Goal: Task Accomplishment & Management: Manage account settings

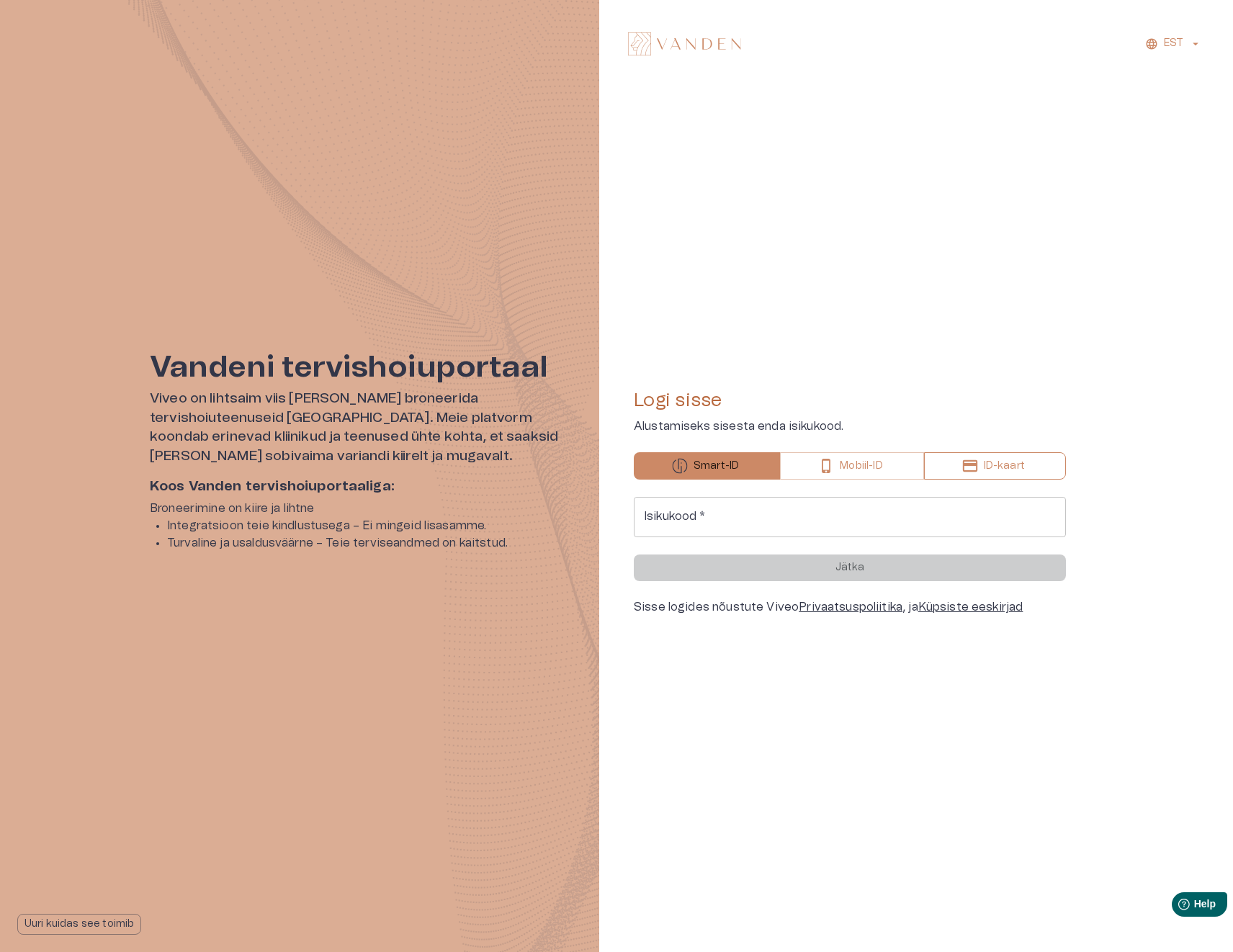
click at [993, 462] on p "ID-kaart" at bounding box center [1004, 466] width 41 height 15
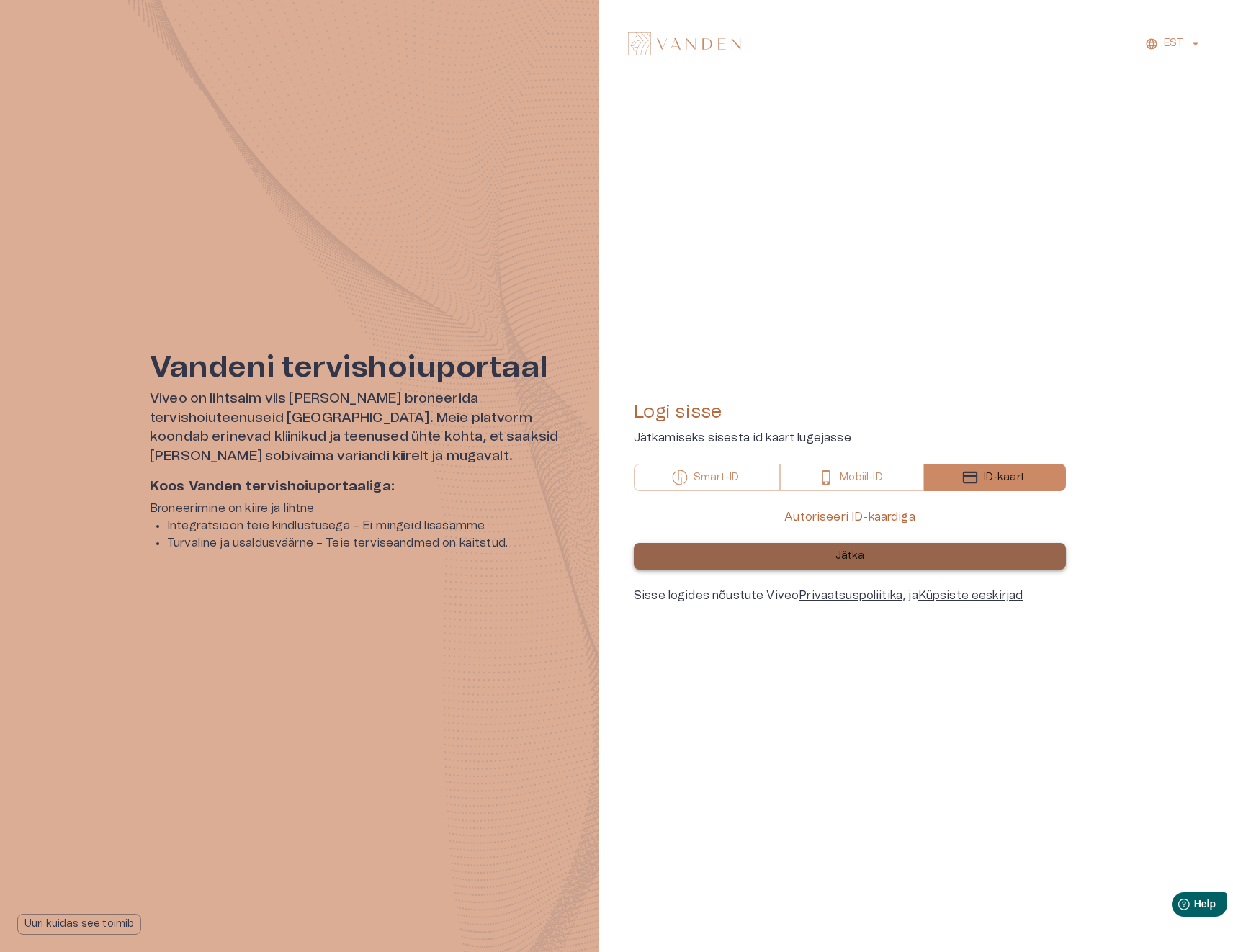
click at [874, 552] on button "Jätka" at bounding box center [849, 557] width 432 height 27
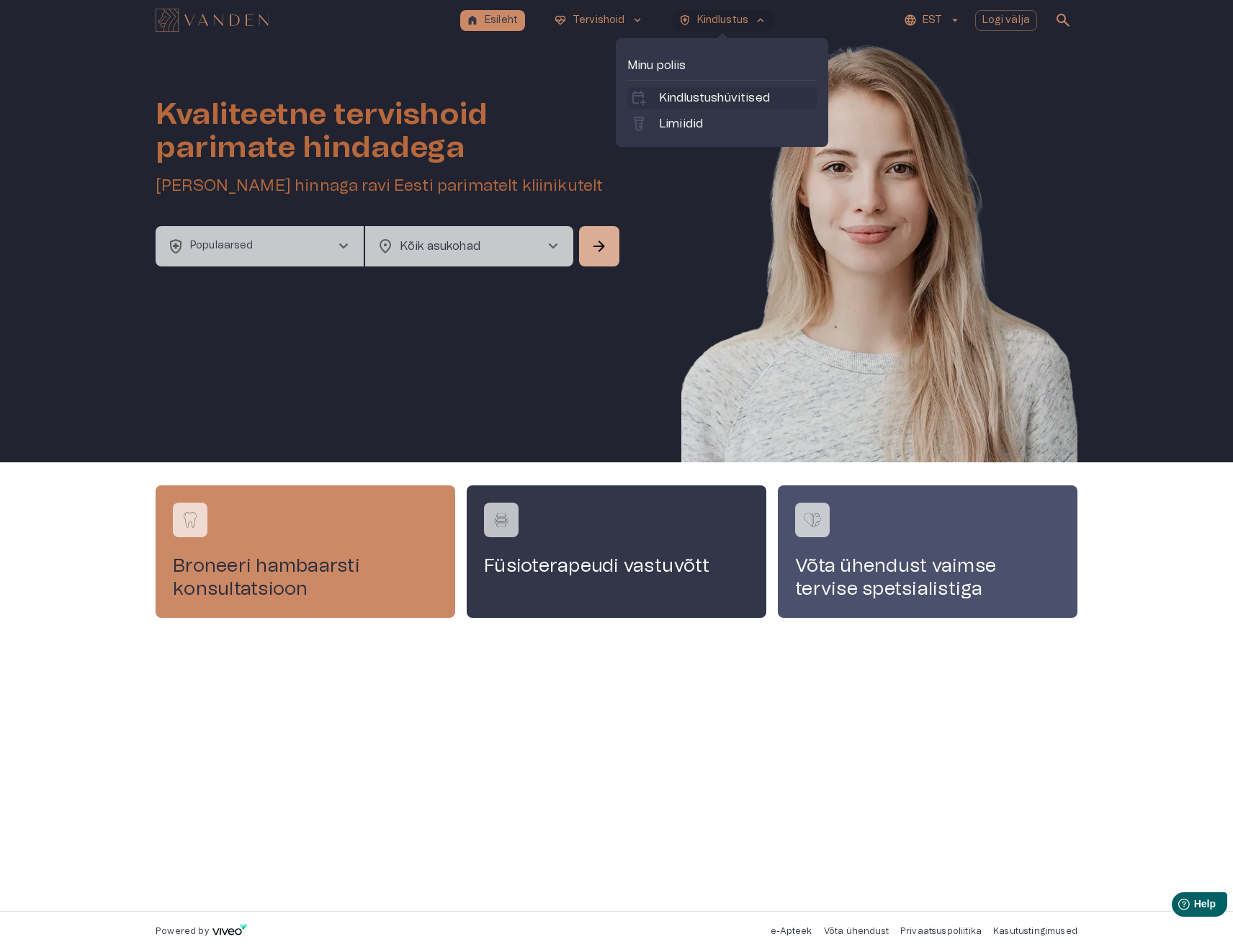
click at [713, 95] on p "Kindlustushüvitised" at bounding box center [714, 98] width 111 height 17
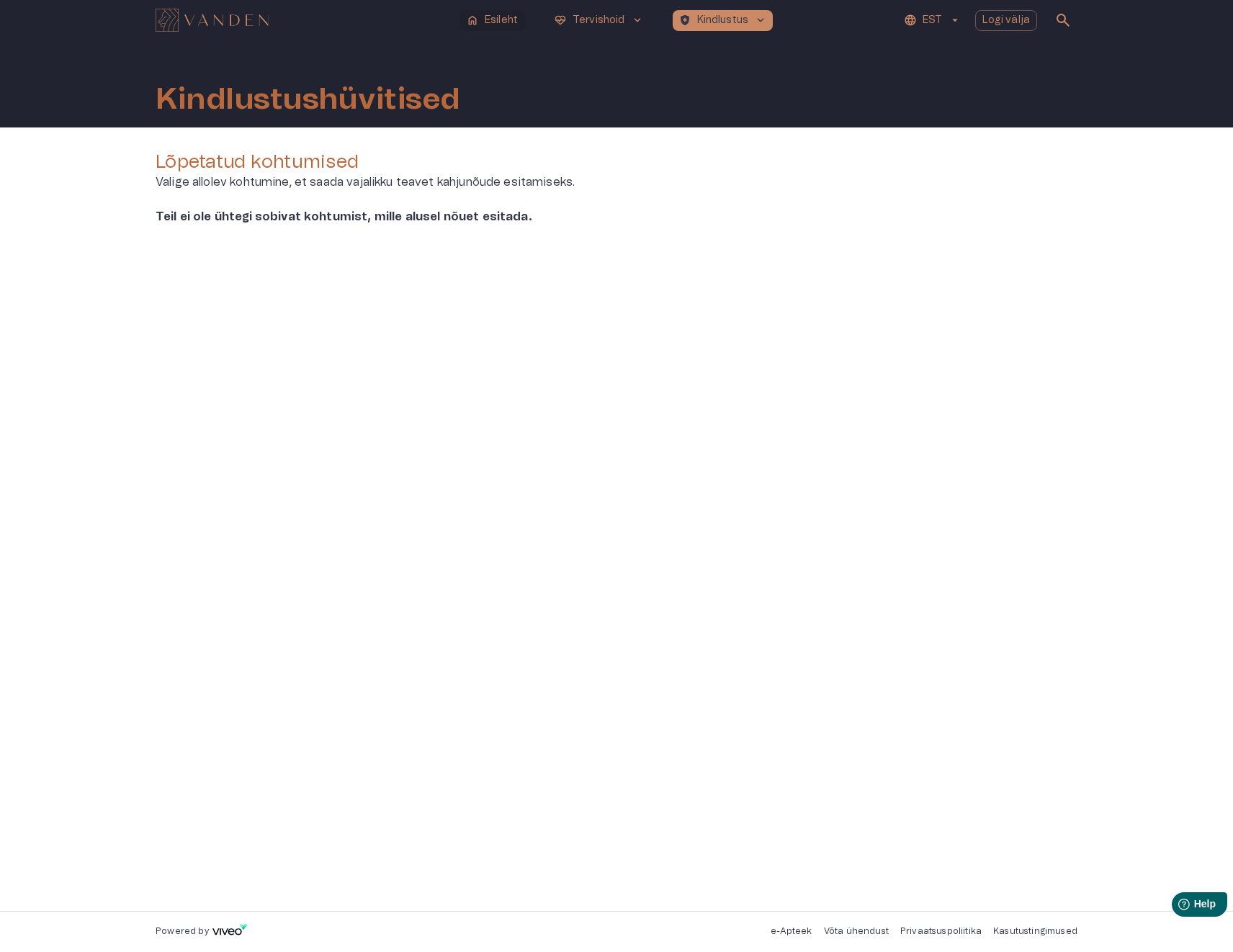
click at [505, 16] on p "Esileht" at bounding box center [501, 20] width 33 height 15
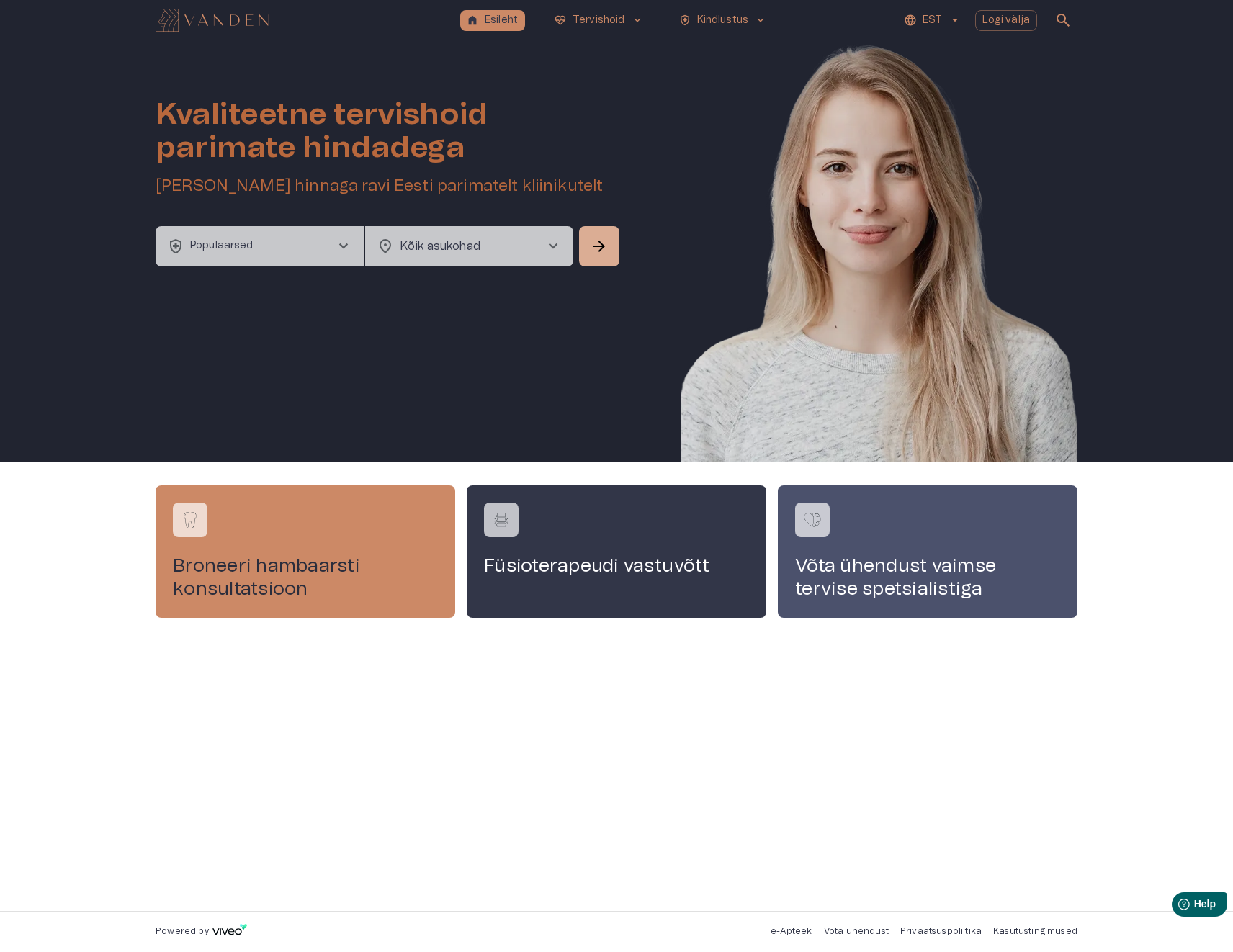
click at [341, 242] on span "chevron_right" at bounding box center [343, 245] width 17 height 17
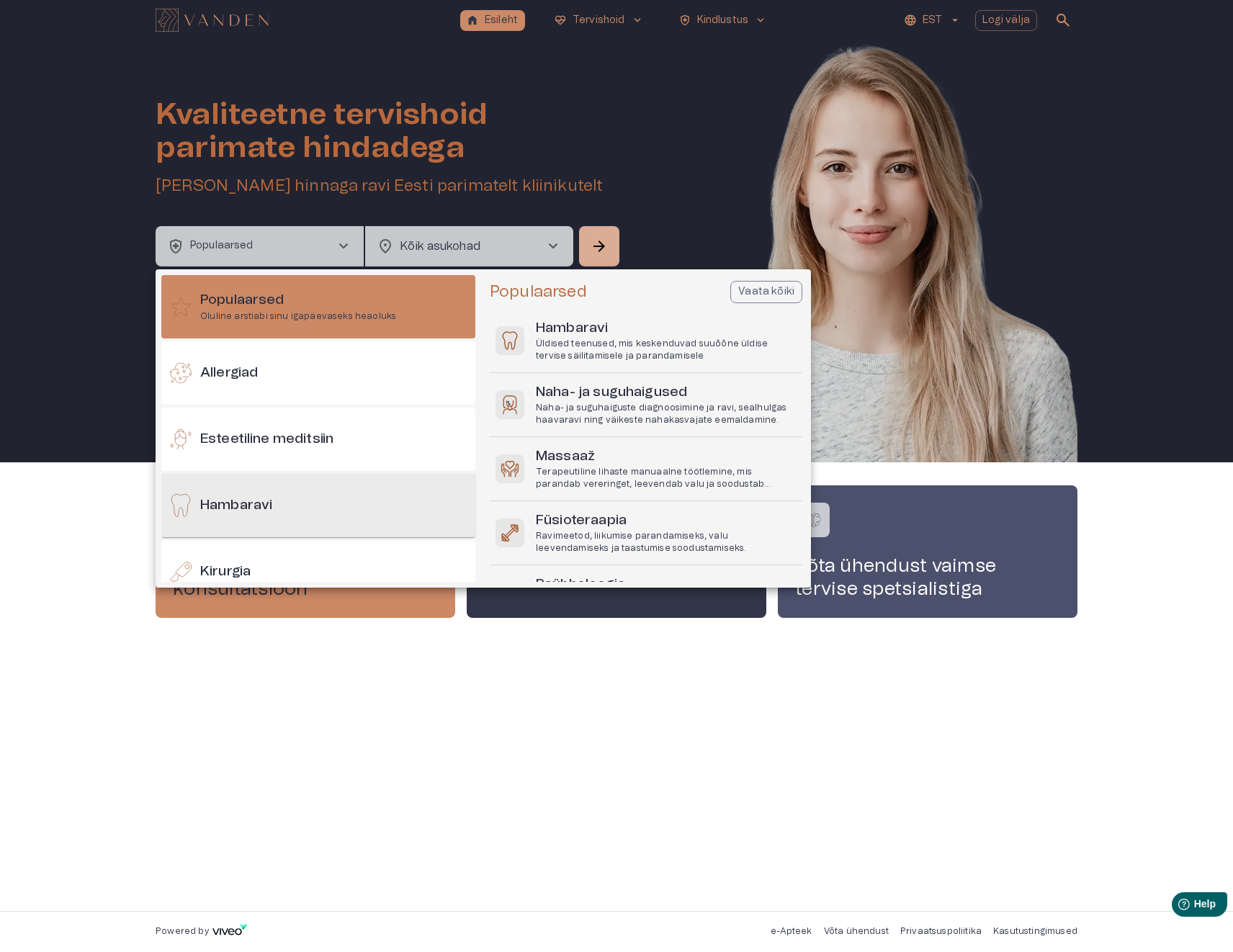
click at [248, 506] on h6 "Hambaravi" at bounding box center [236, 506] width 72 height 19
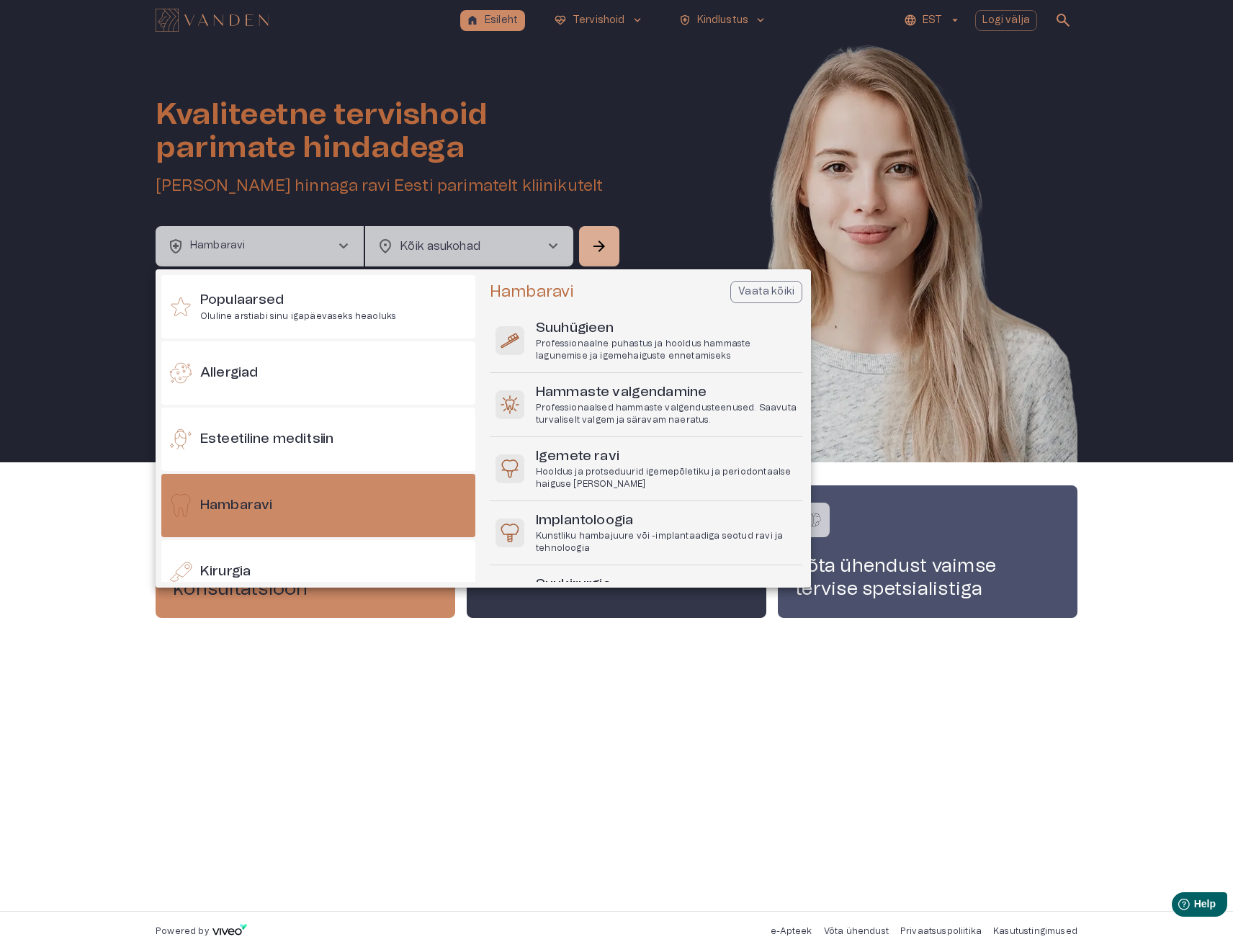
click at [681, 688] on div at bounding box center [616, 476] width 1233 height 952
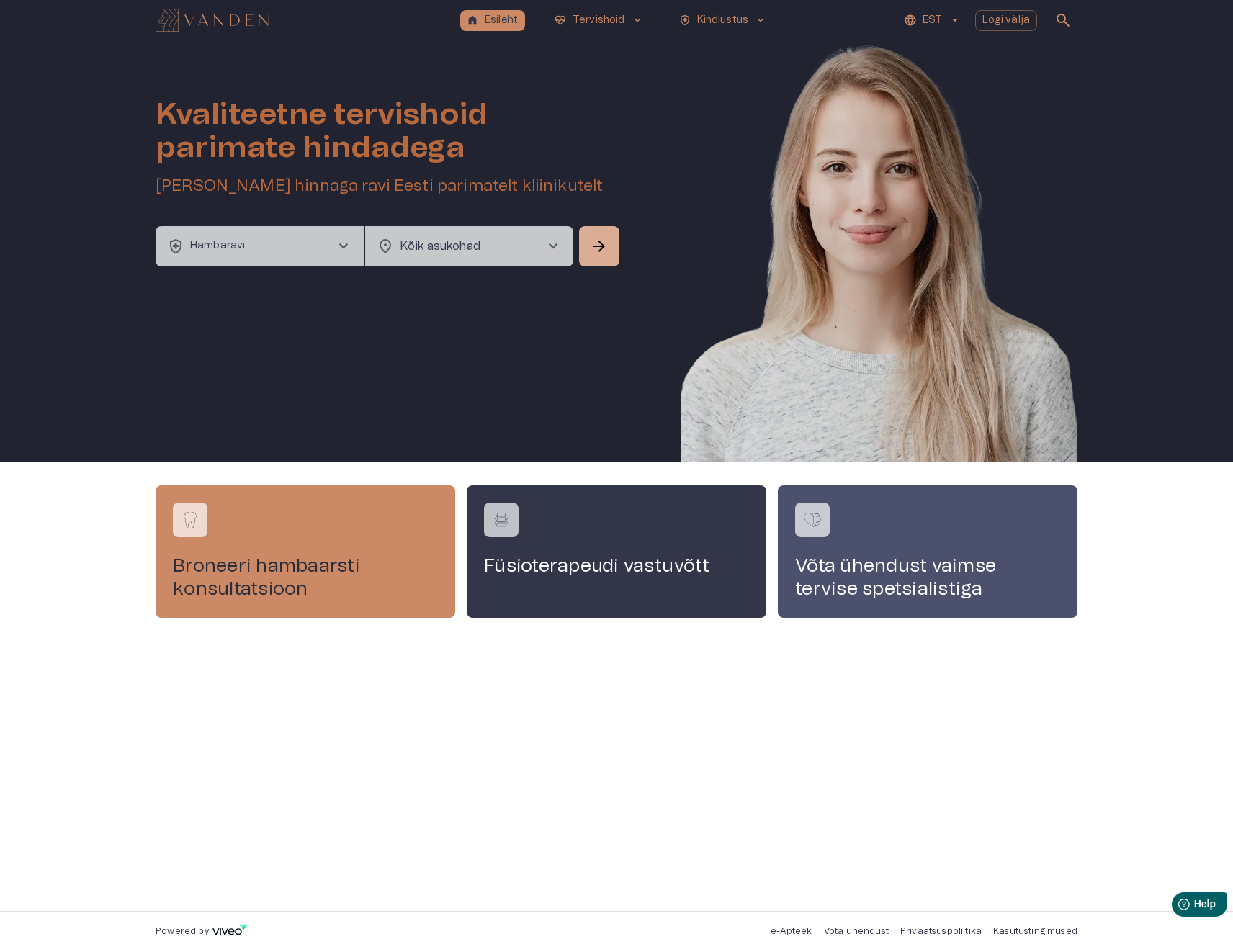
click at [345, 243] on span "chevron_right" at bounding box center [343, 245] width 17 height 17
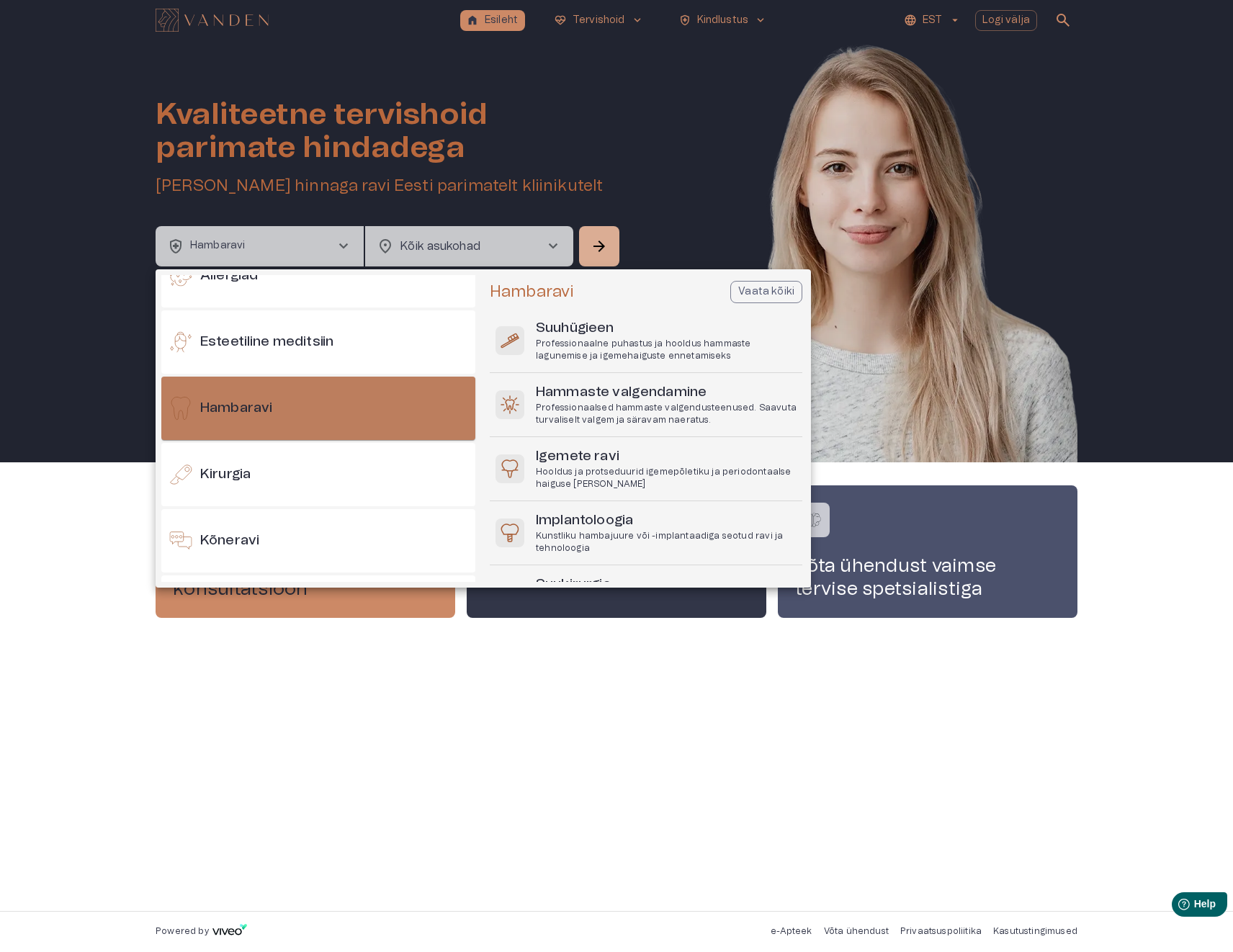
scroll to position [72, 0]
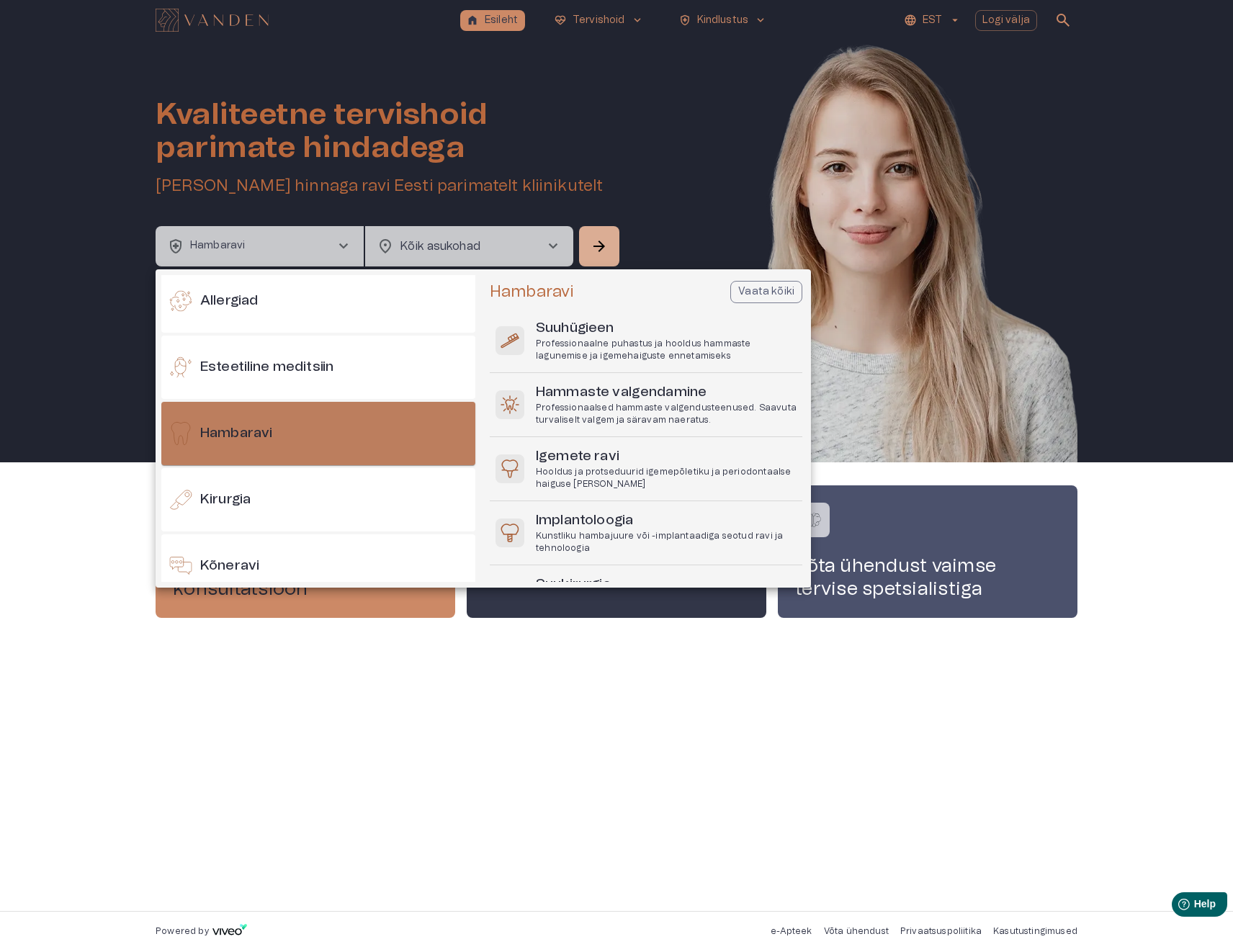
click at [367, 430] on div "Hambaravi" at bounding box center [318, 433] width 314 height 63
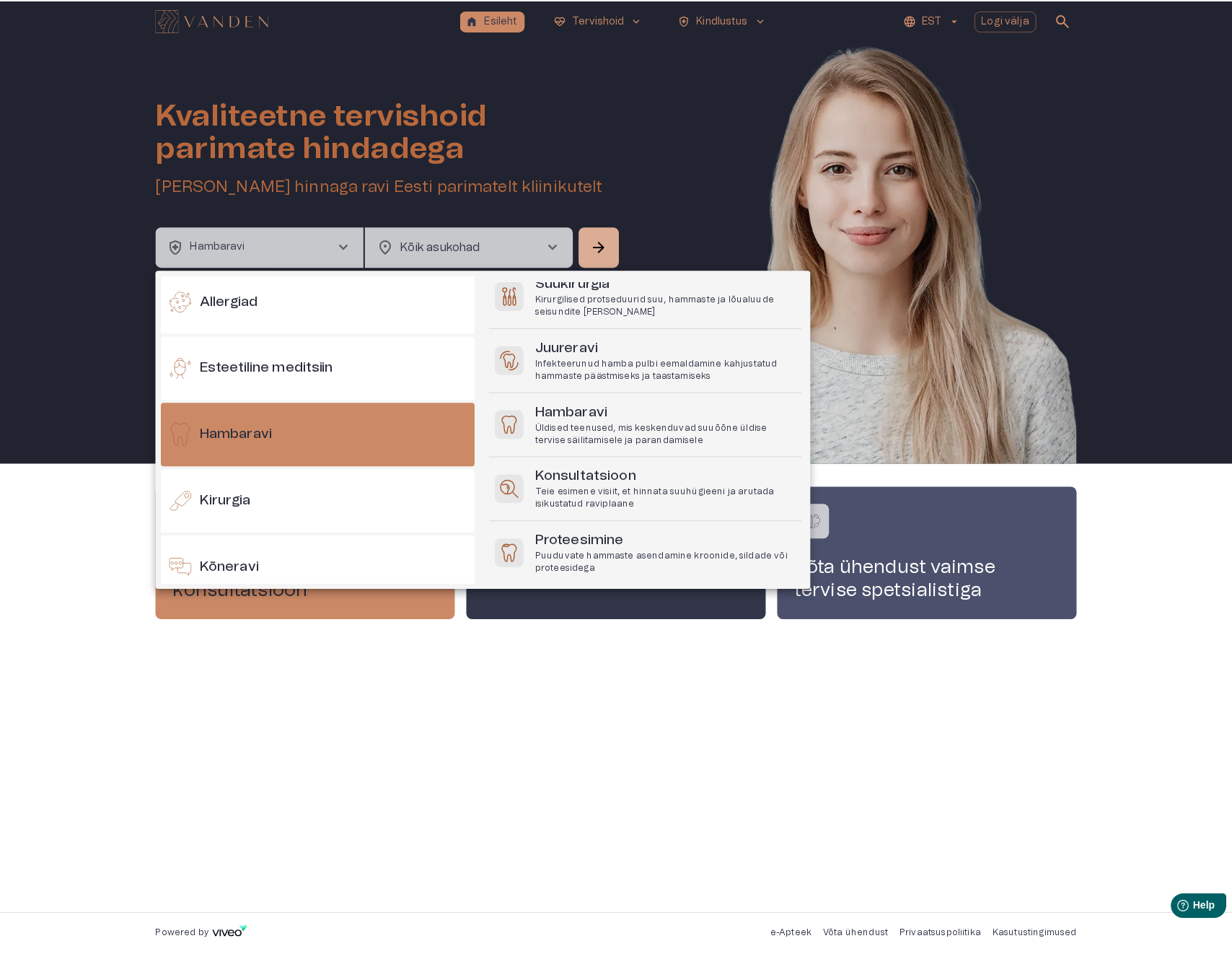
scroll to position [304, 0]
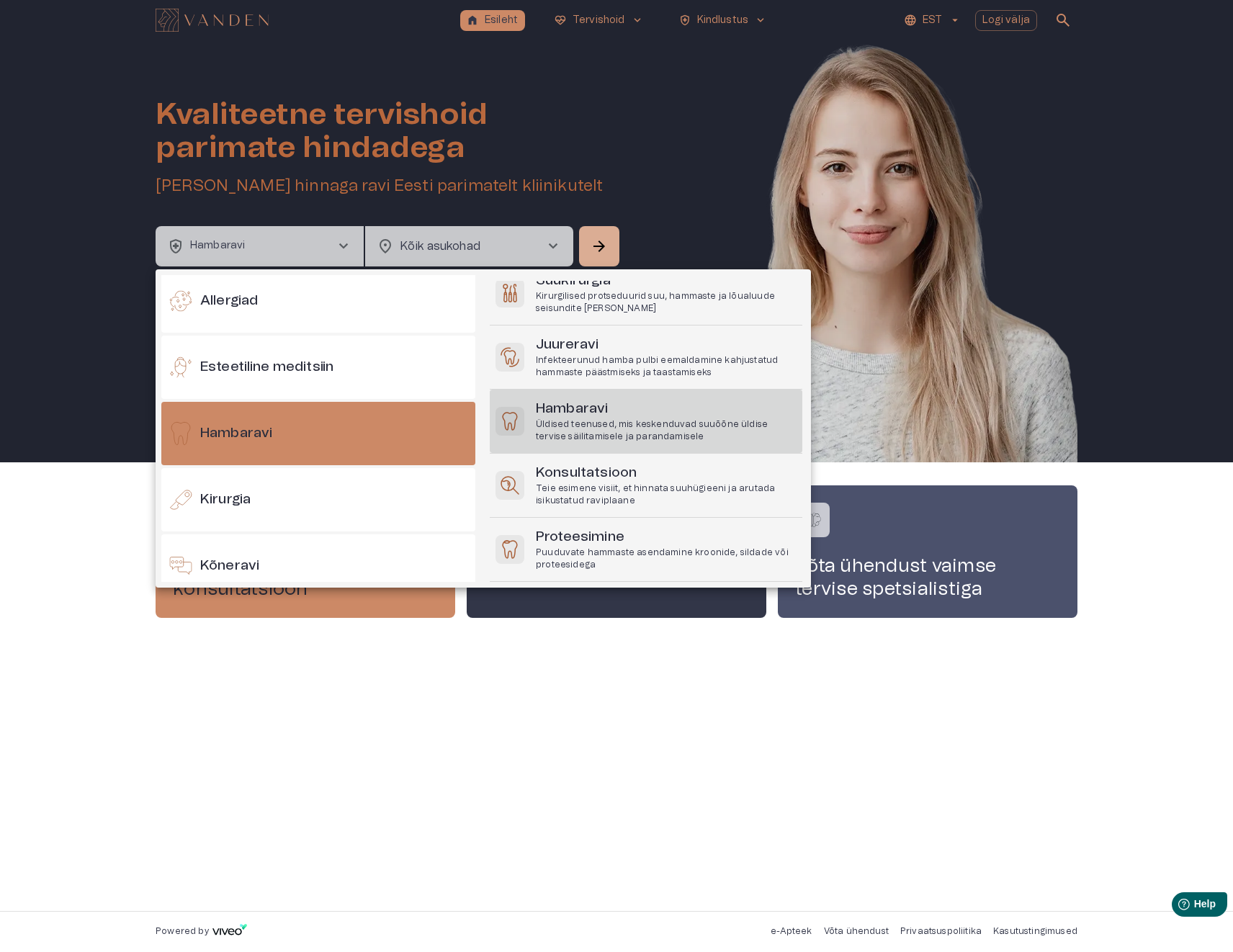
click at [623, 418] on h6 "Hambaravi" at bounding box center [666, 410] width 260 height 19
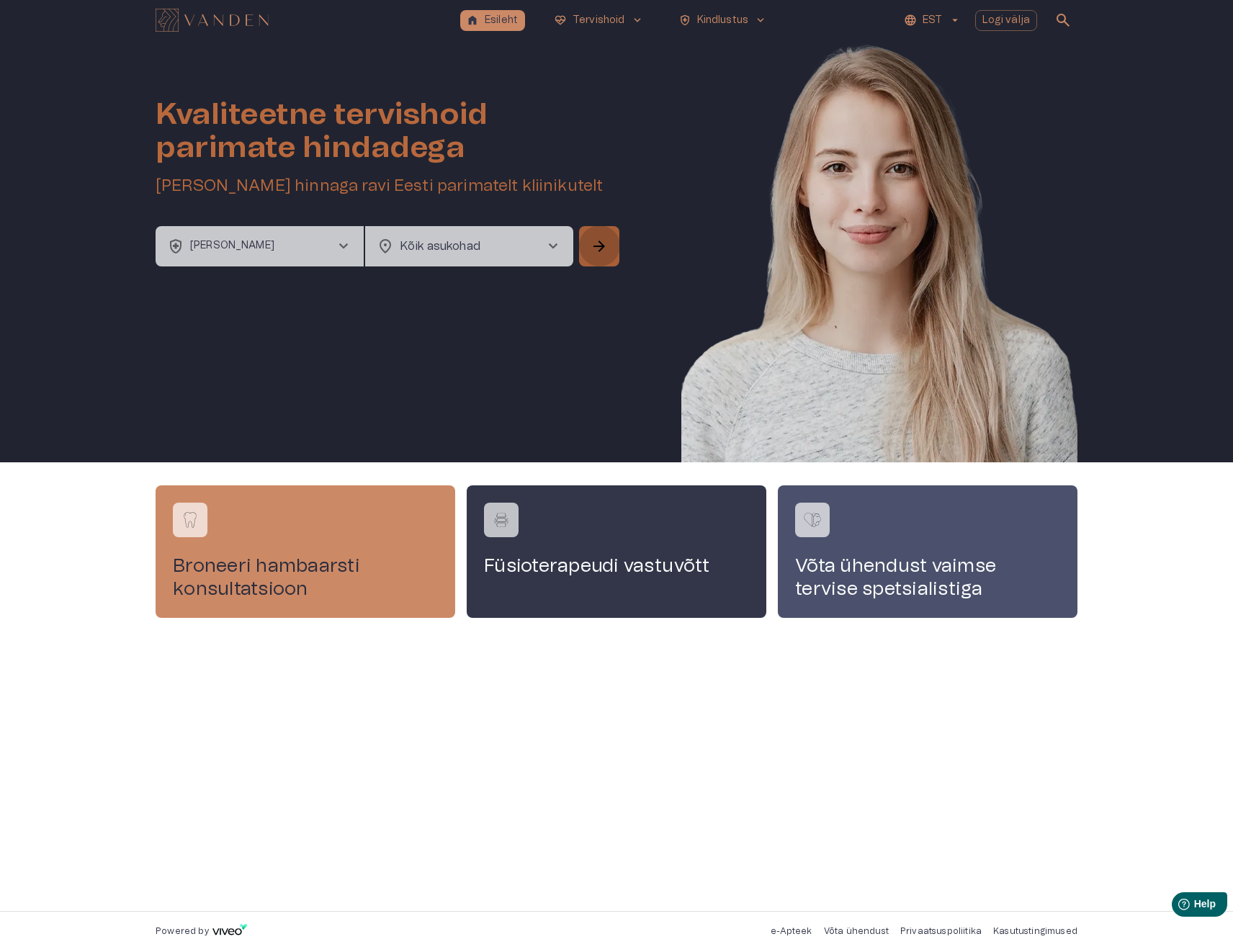
click at [599, 246] on span "arrow_forward" at bounding box center [599, 245] width 17 height 17
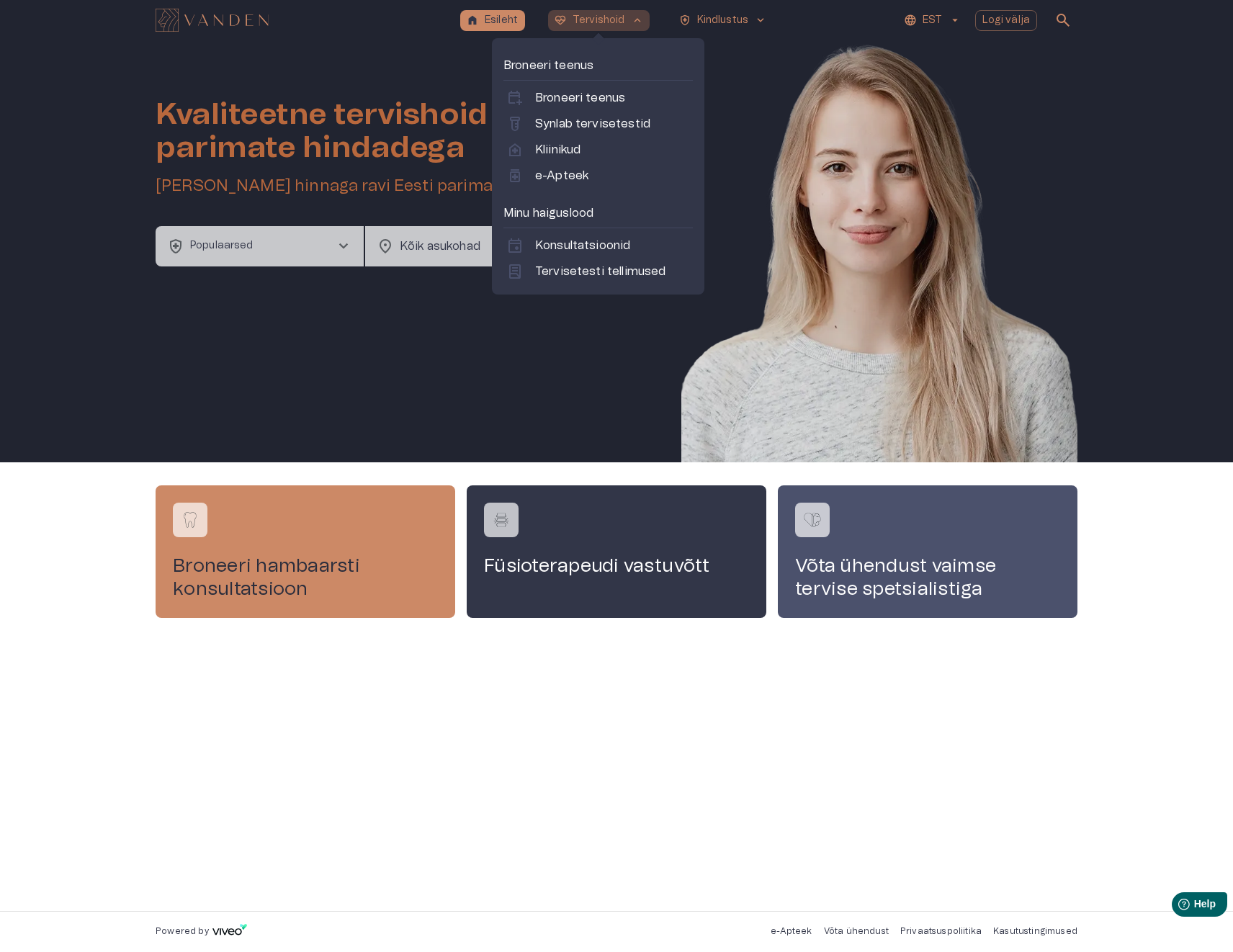
click at [611, 18] on p "Tervishoid" at bounding box center [599, 20] width 52 height 15
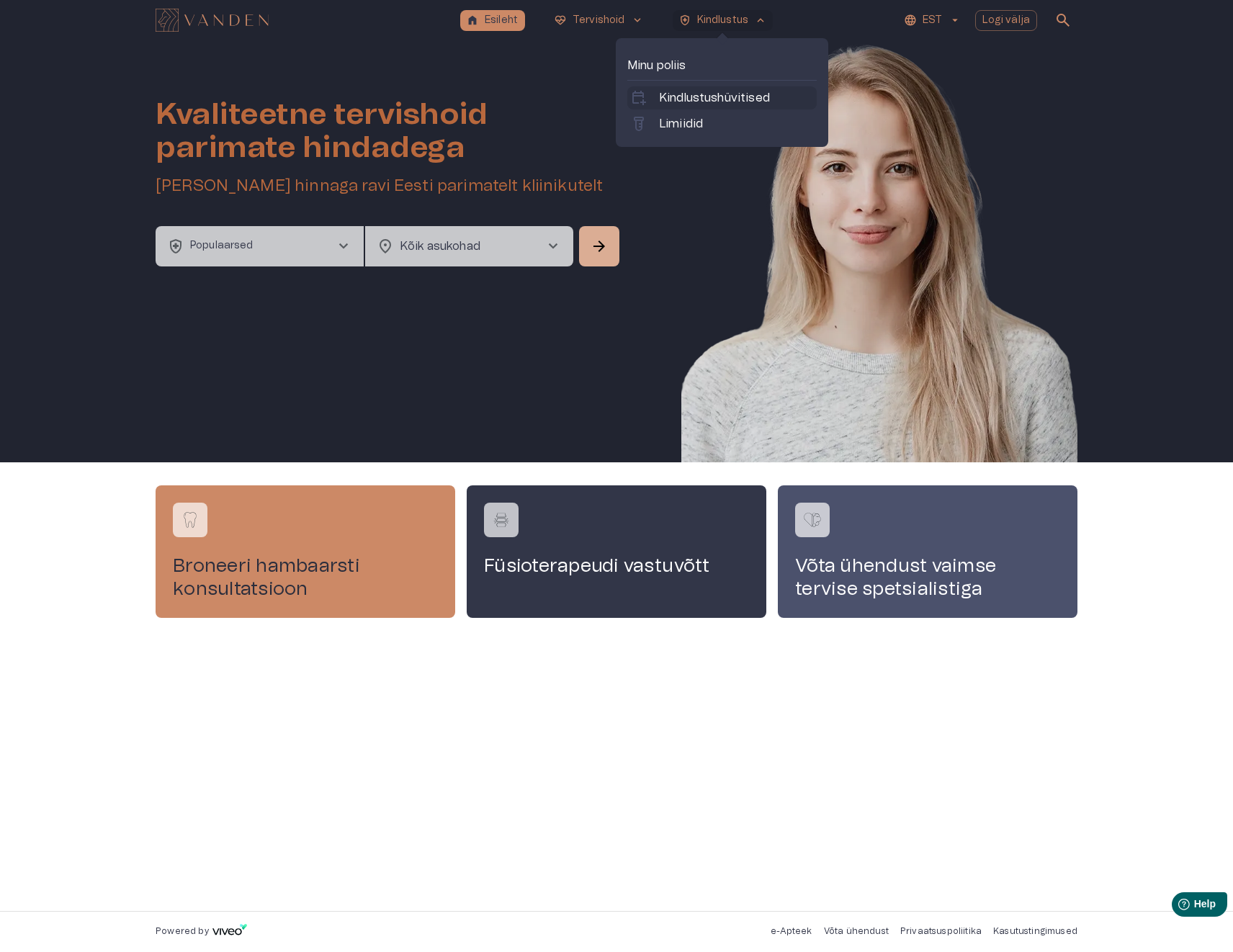
click at [719, 94] on p "Kindlustushüvitised" at bounding box center [714, 98] width 111 height 17
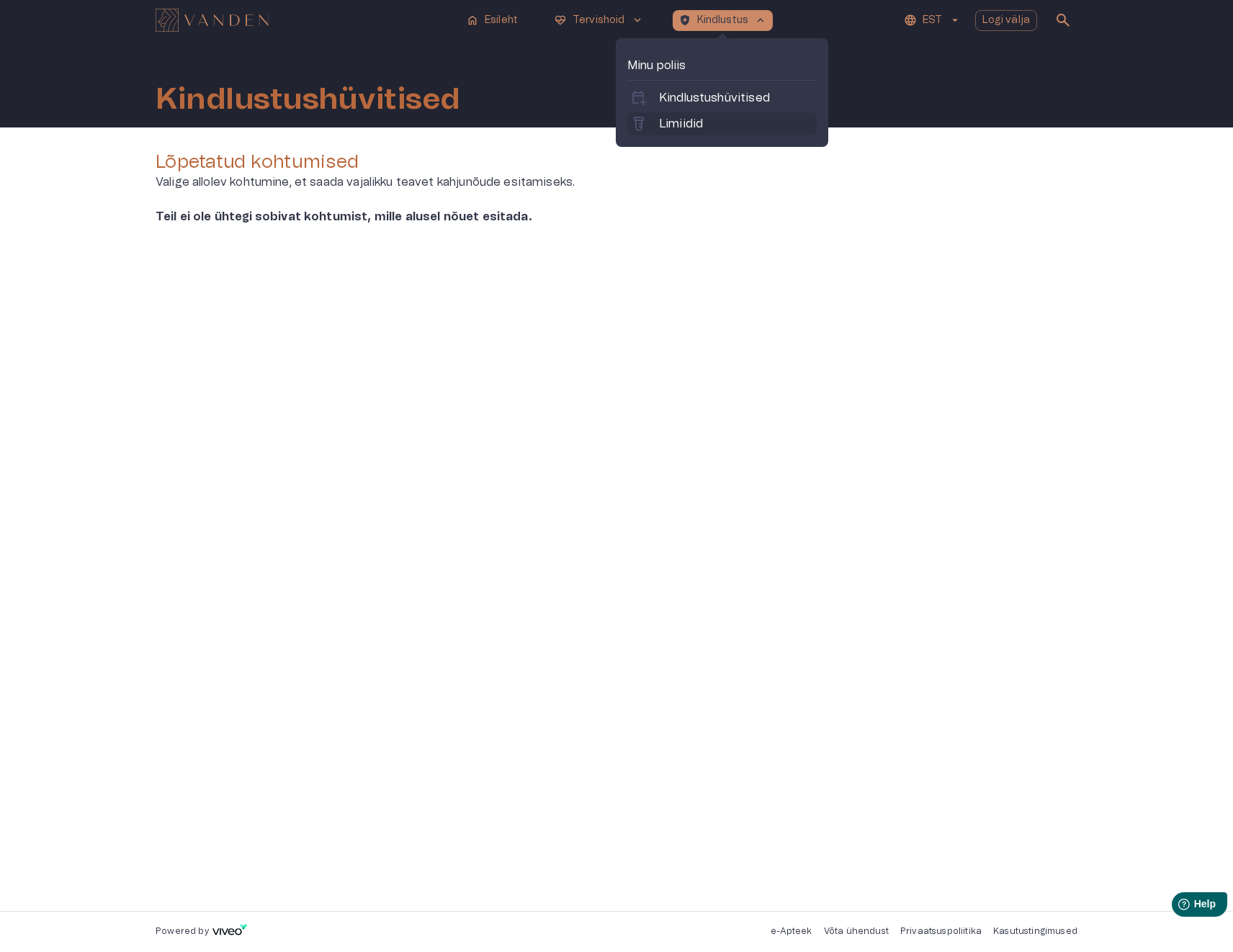
click at [692, 122] on p "Limiidid" at bounding box center [681, 123] width 44 height 17
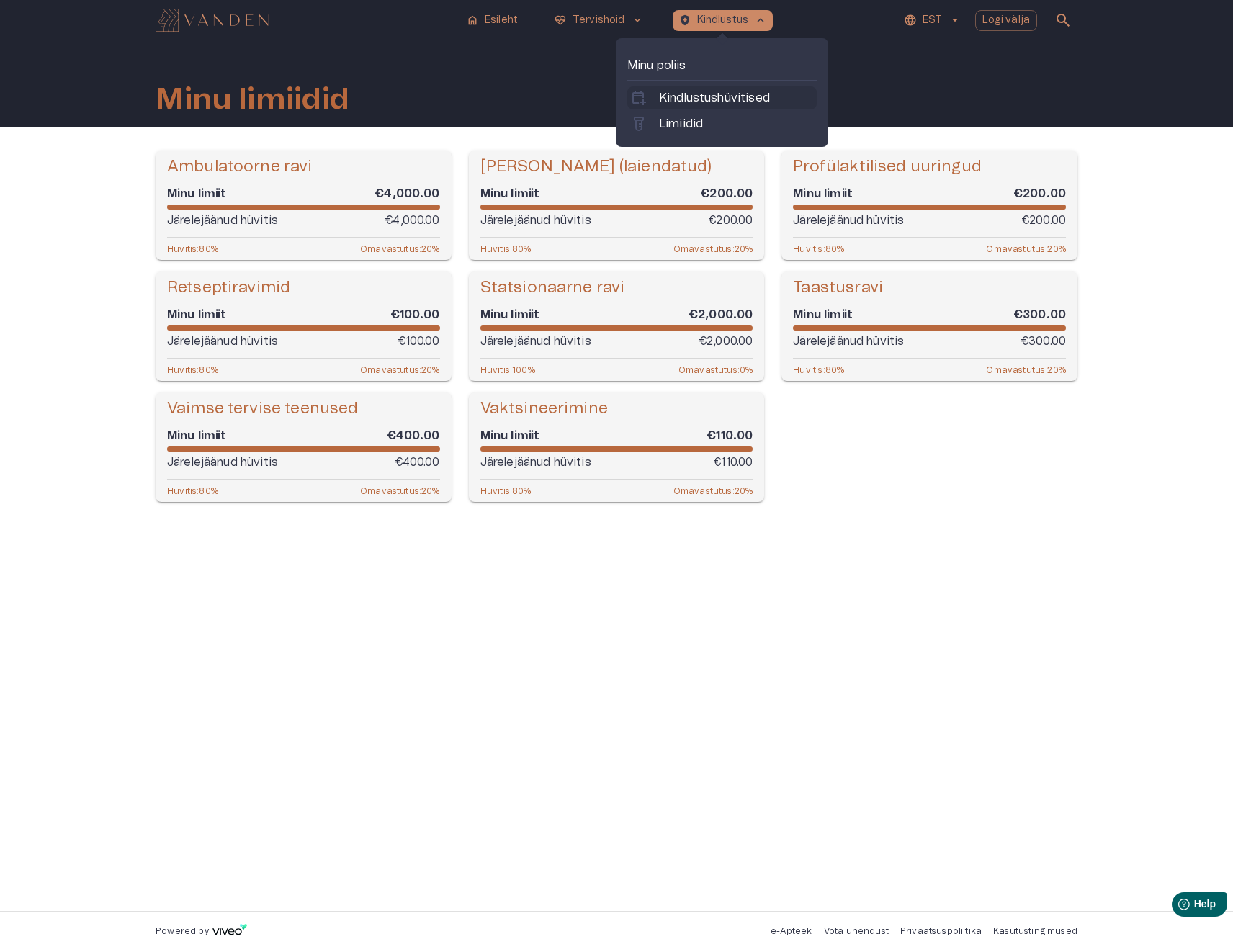
click at [699, 97] on p "Kindlustushüvitised" at bounding box center [714, 98] width 111 height 17
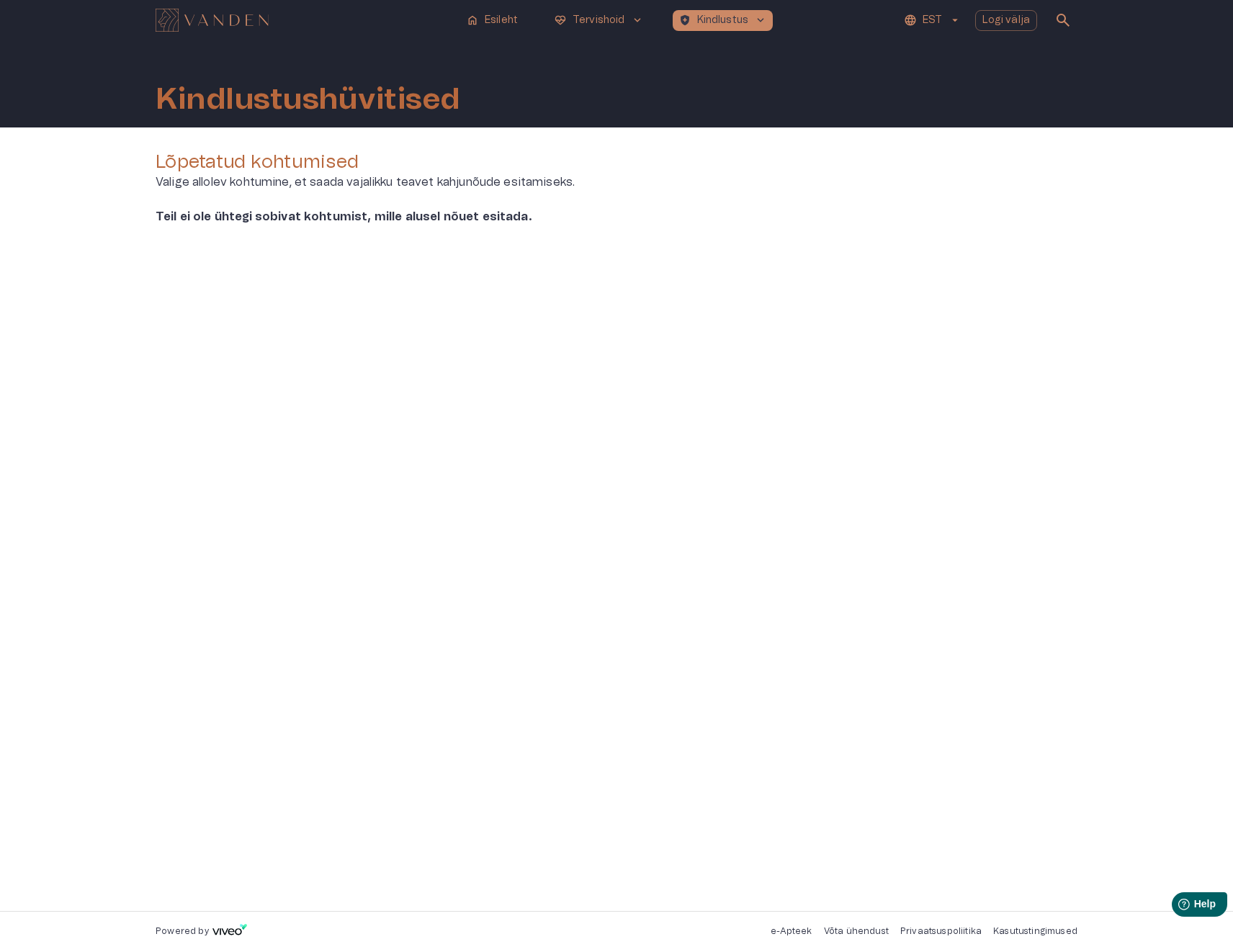
click at [268, 160] on h4 "Lõpetatud kohtumised" at bounding box center [616, 162] width 922 height 23
click at [1061, 16] on span "search" at bounding box center [1063, 19] width 17 height 17
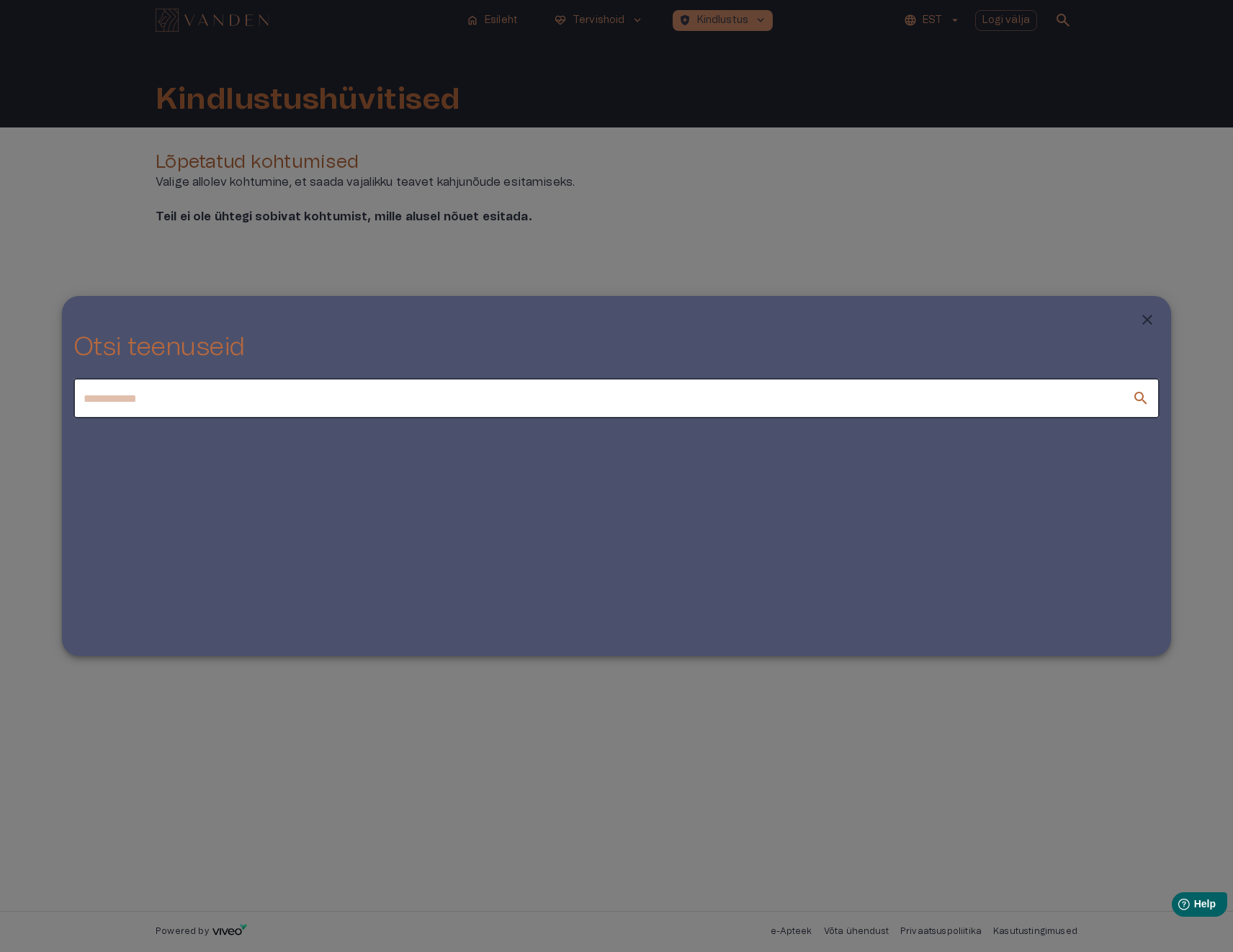
click at [1146, 316] on icon "Close" at bounding box center [1147, 319] width 17 height 17
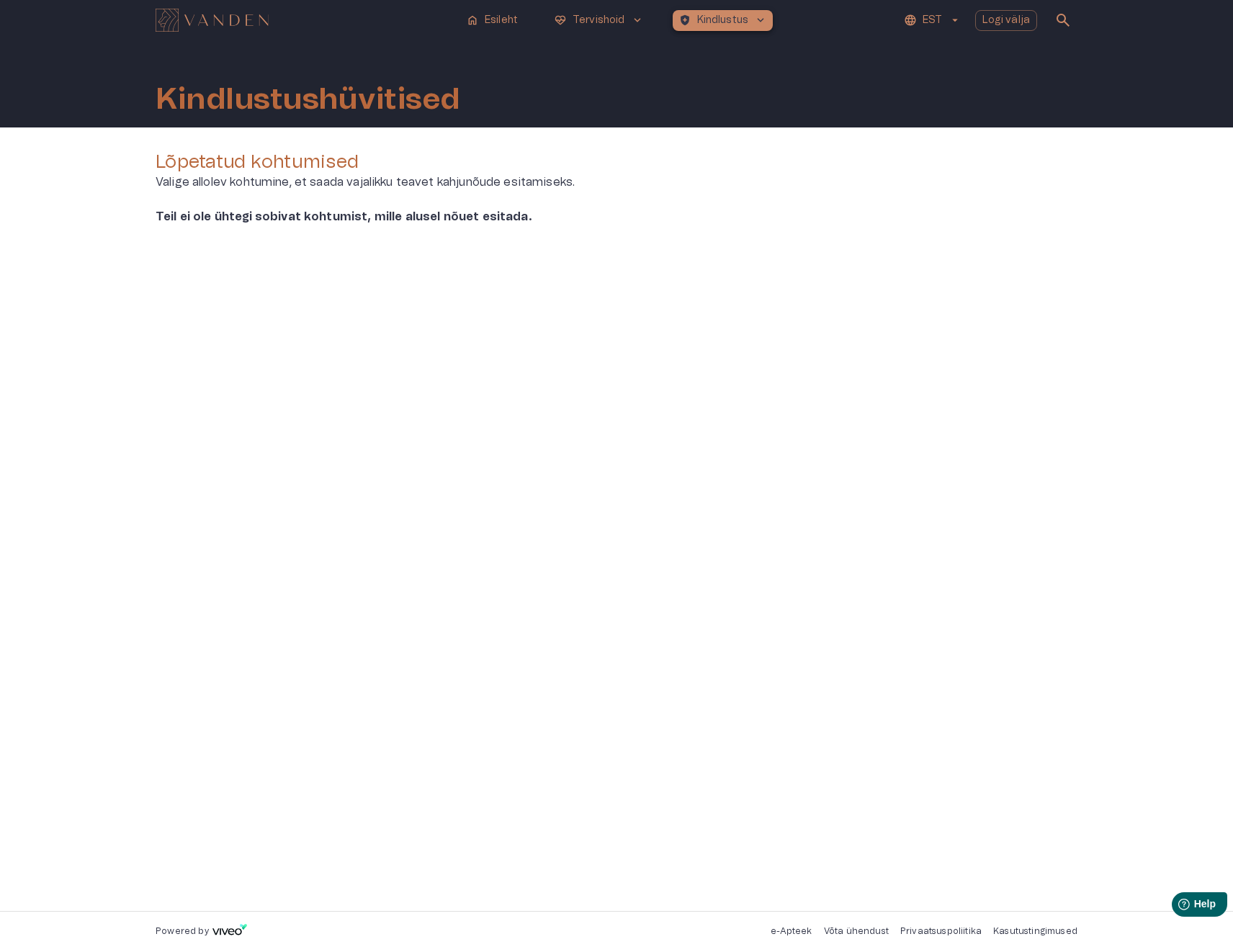
click at [730, 16] on p "Kindlustus" at bounding box center [722, 20] width 51 height 15
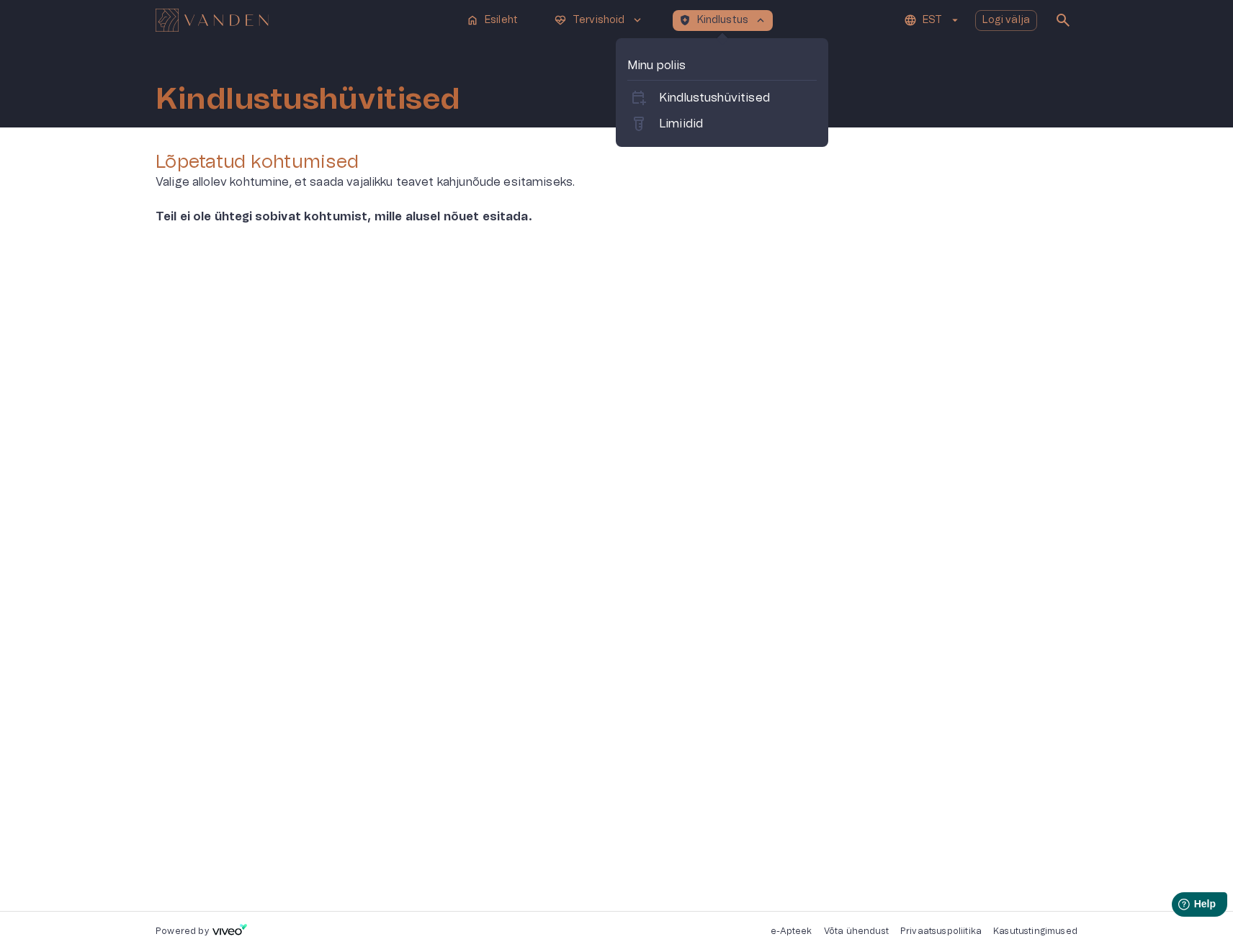
click at [651, 62] on p "Minu poliis" at bounding box center [722, 65] width 190 height 17
click at [709, 95] on p "Kindlustushüvitised" at bounding box center [714, 98] width 111 height 17
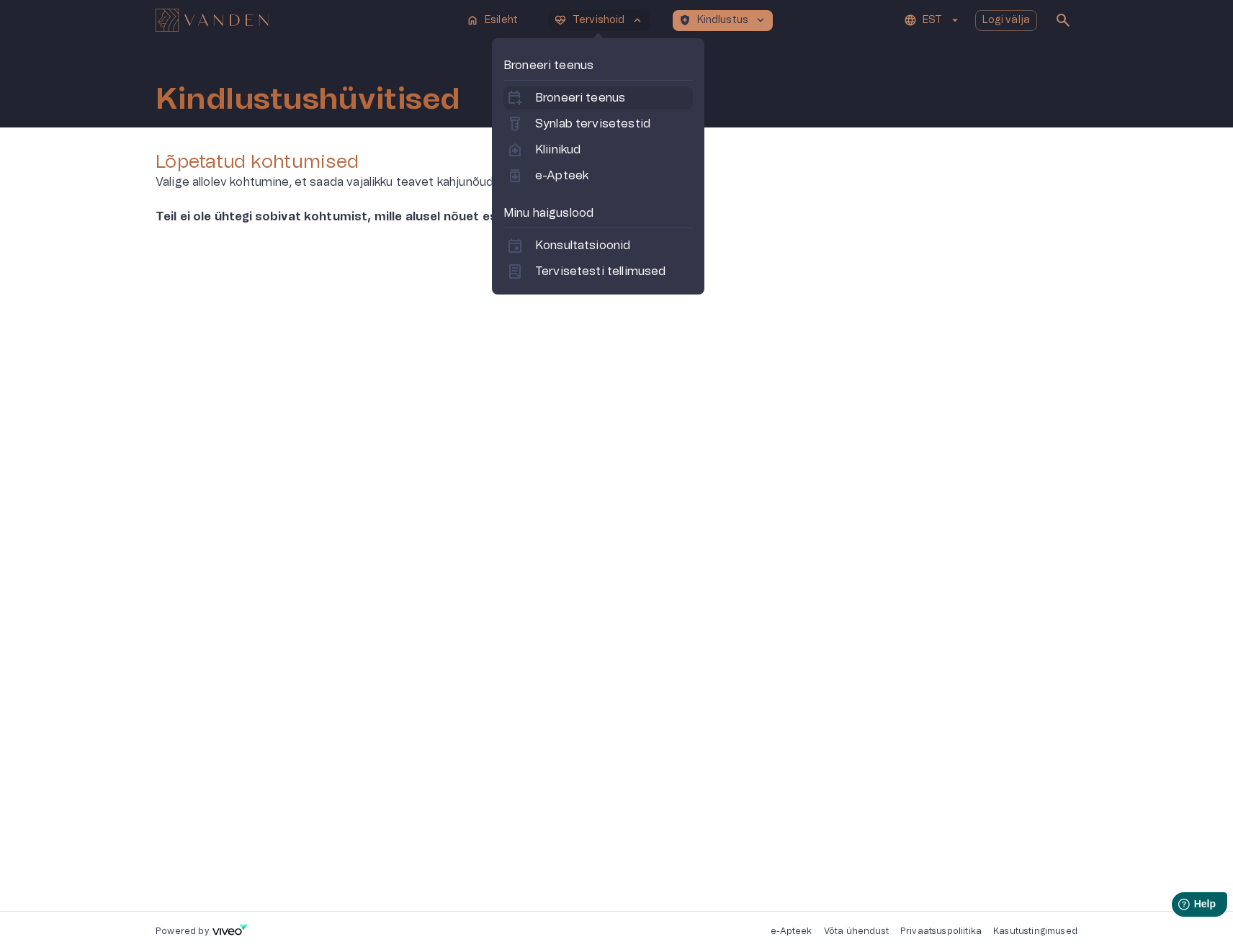
click at [583, 98] on p "Broneeri teenus" at bounding box center [580, 98] width 90 height 17
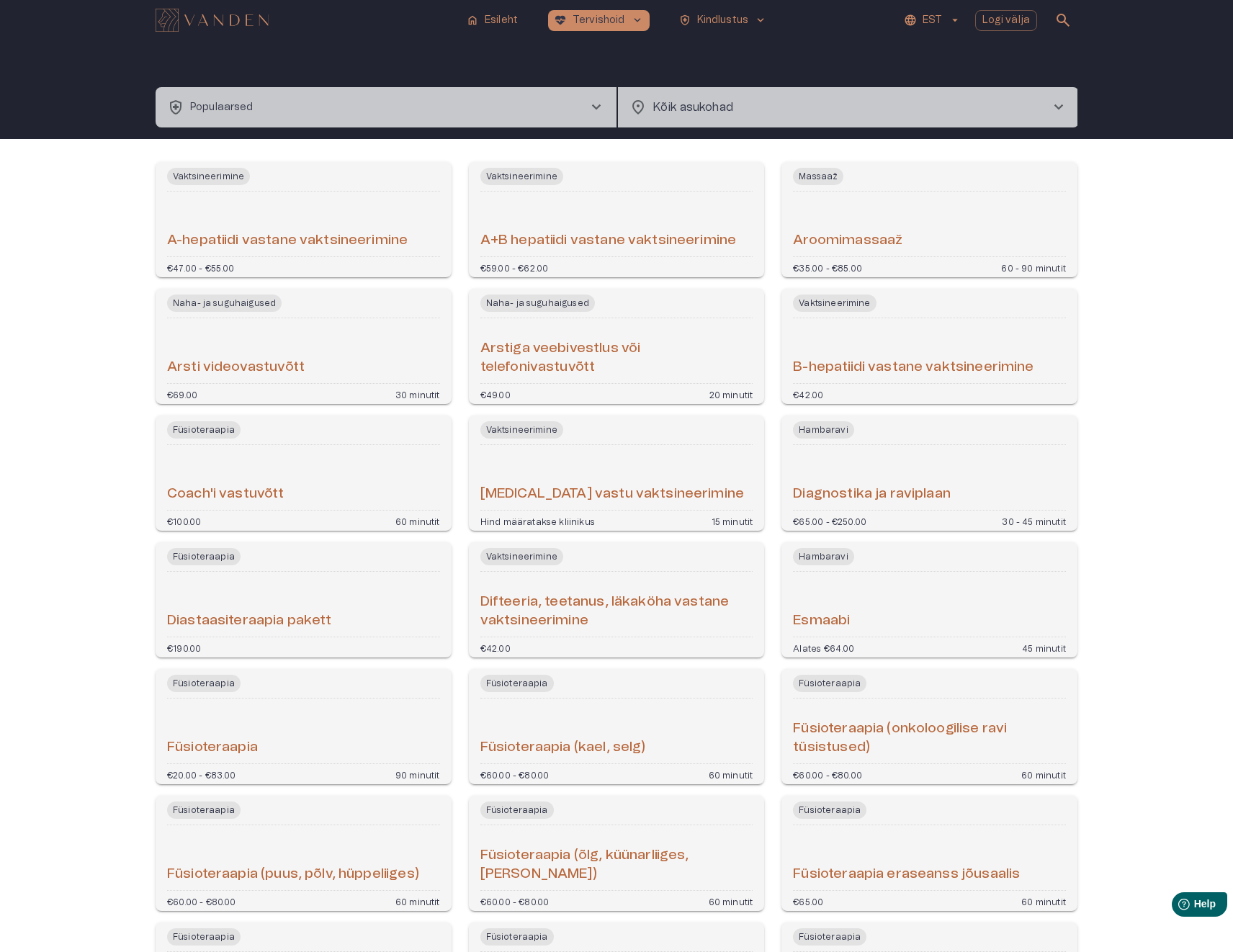
click at [800, 107] on body "home Esileht [MEDICAL_DATA]_heart Tervishoid keyboard_arrow_down health_and_saf…" at bounding box center [616, 476] width 1233 height 952
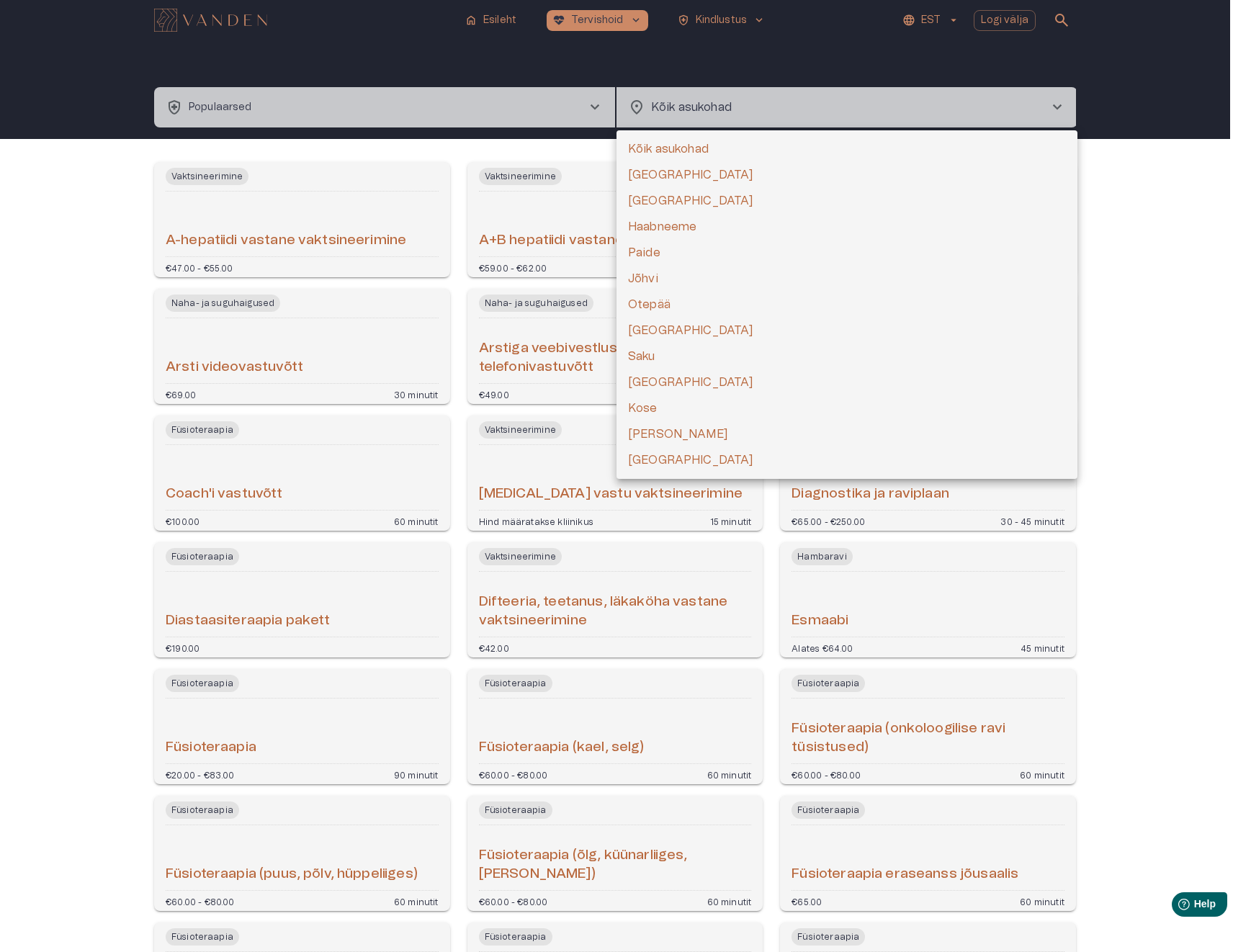
click at [659, 170] on li "[GEOGRAPHIC_DATA]" at bounding box center [847, 175] width 461 height 26
type input "**********"
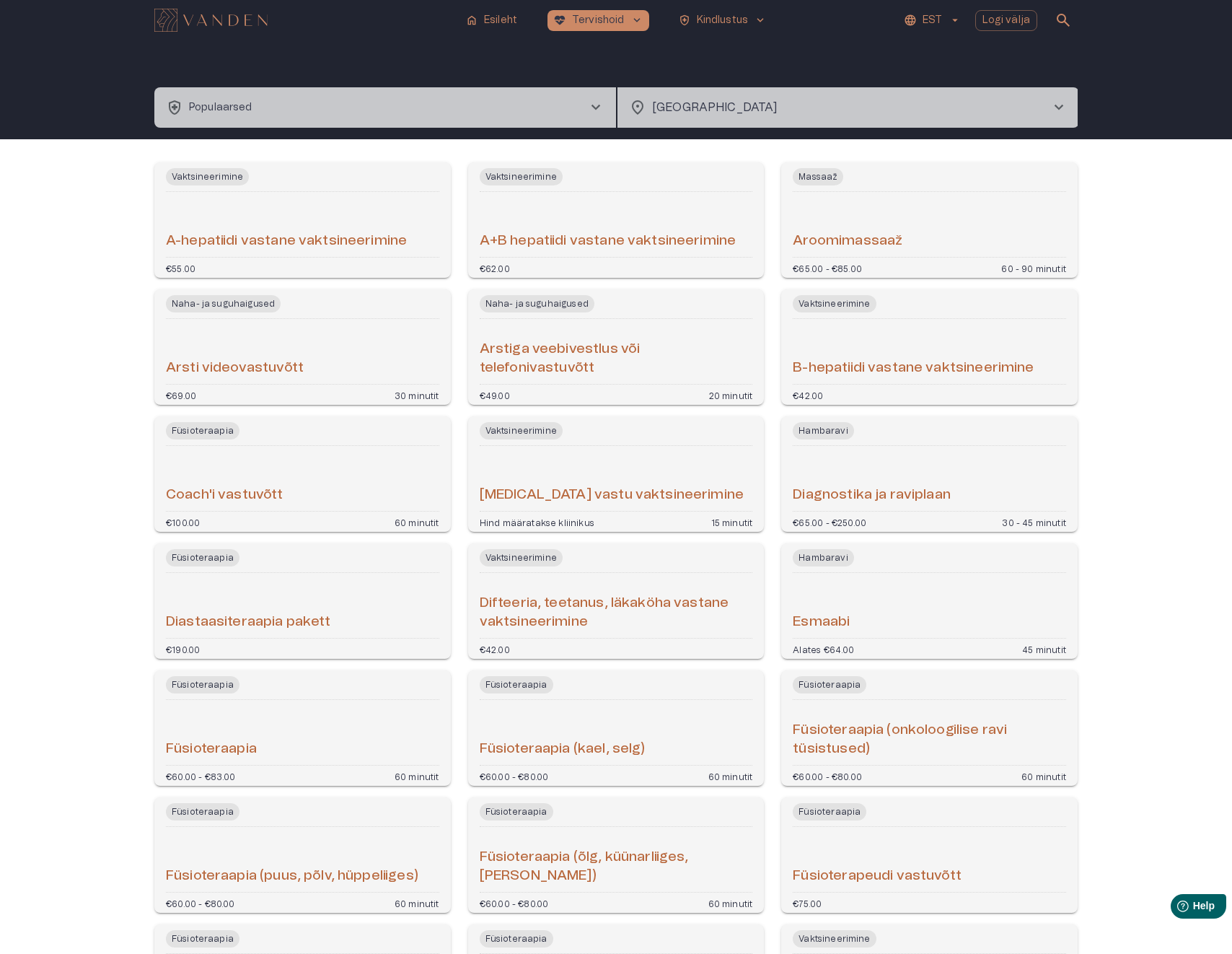
click at [404, 105] on button "health_and_safety Populaarsed chevron_right" at bounding box center [386, 108] width 462 height 40
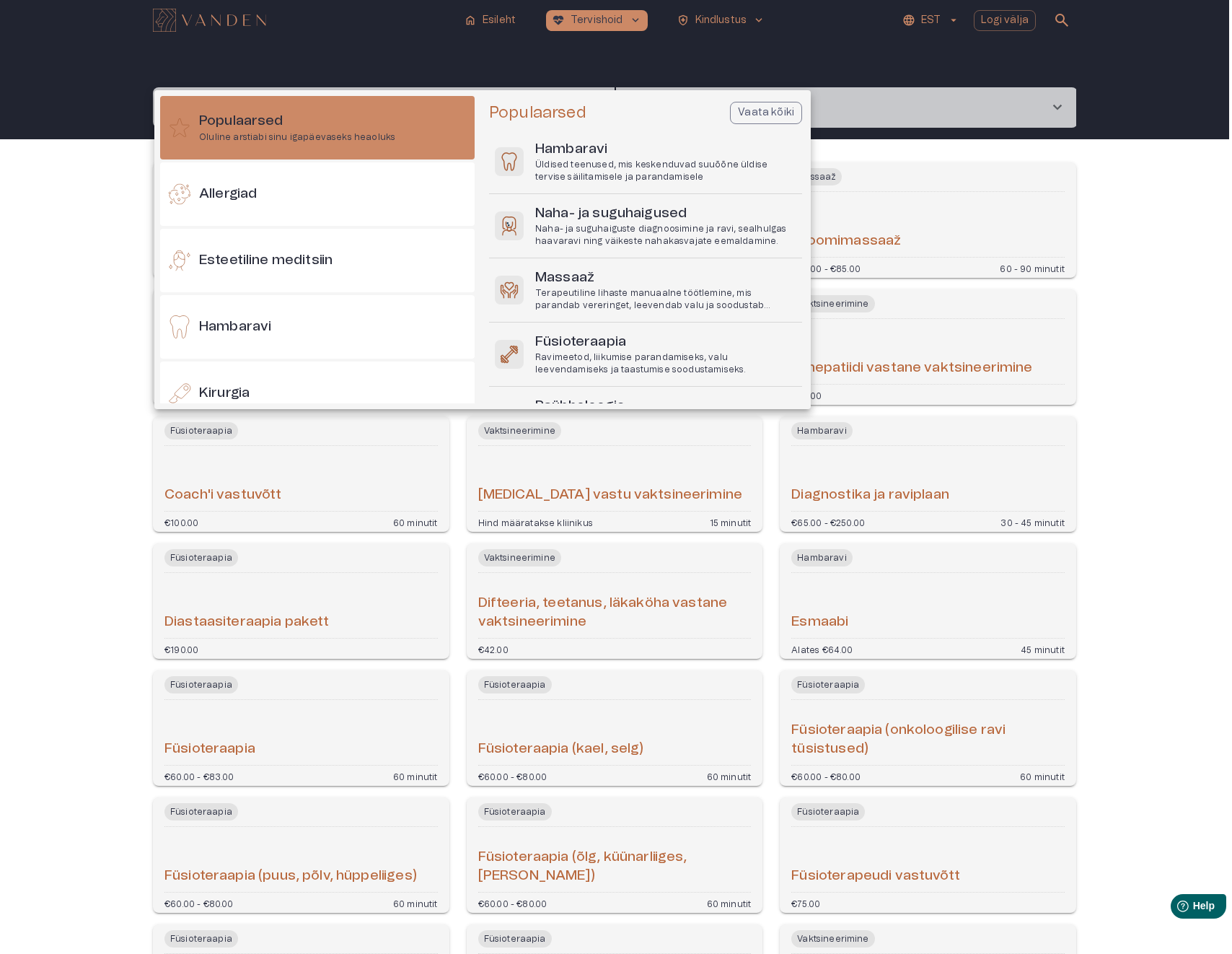
scroll to position [40, 0]
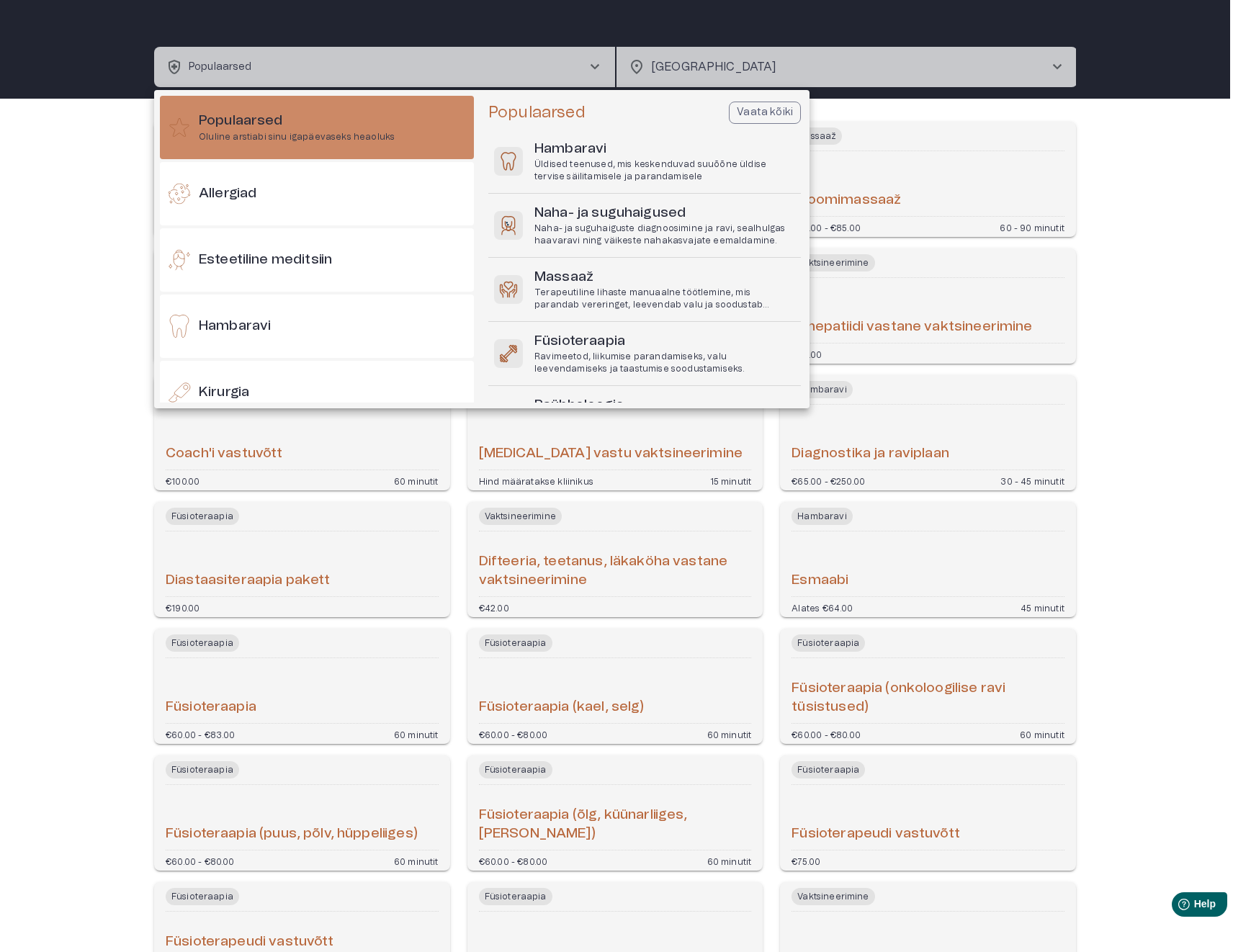
click at [1165, 272] on div at bounding box center [616, 476] width 1233 height 952
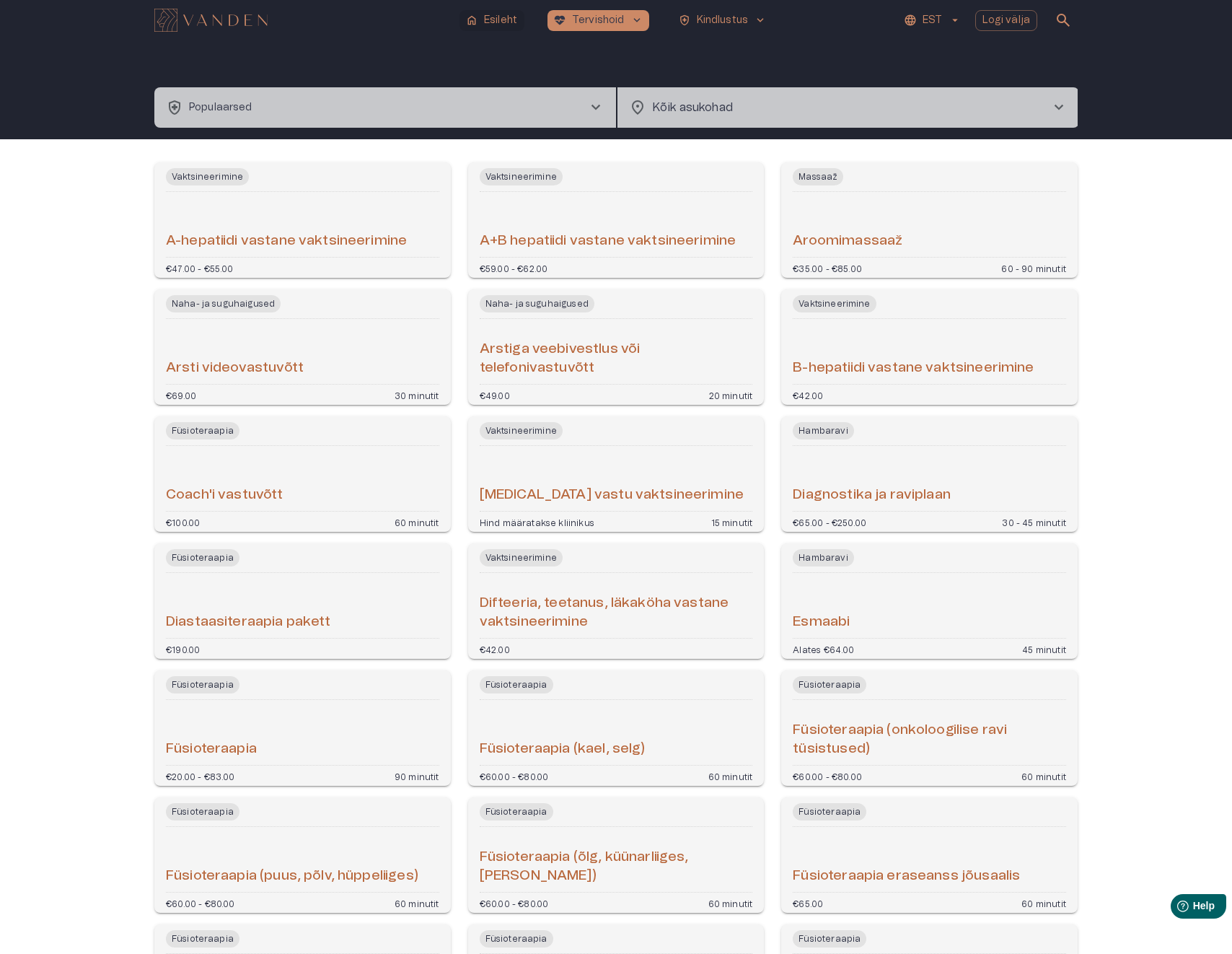
click at [504, 19] on p "Esileht" at bounding box center [500, 20] width 33 height 15
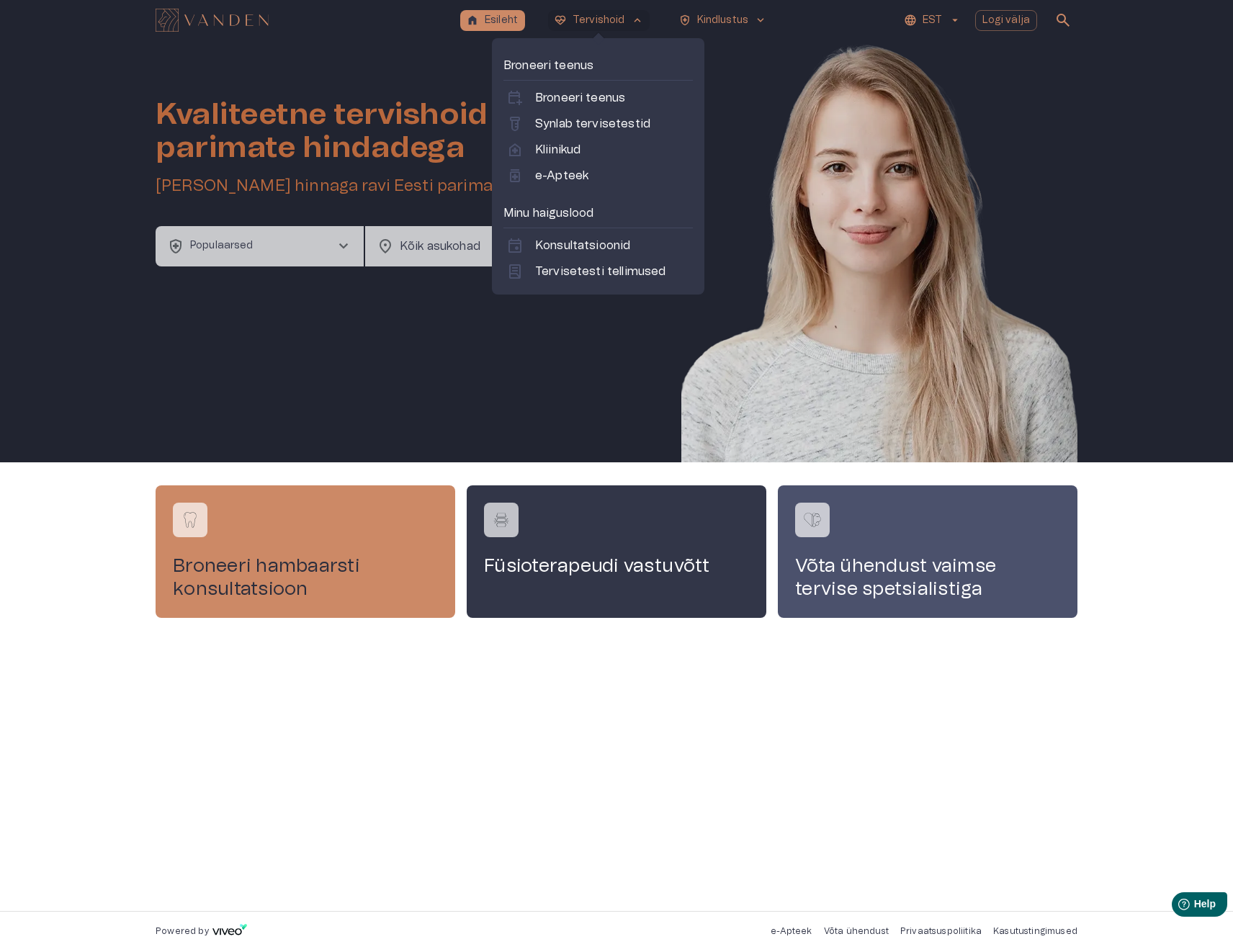
click at [592, 19] on p "Tervishoid" at bounding box center [599, 20] width 52 height 15
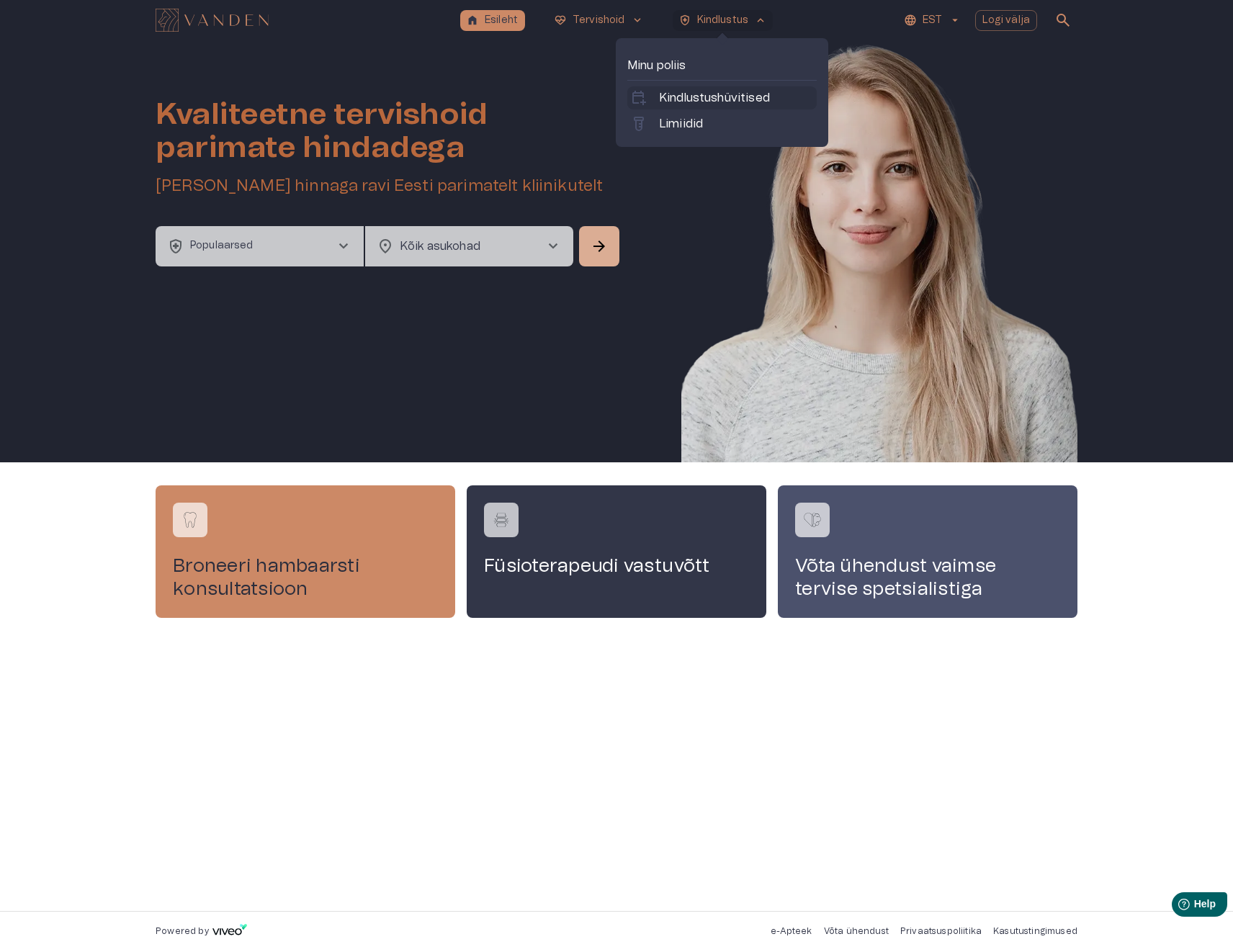
click at [717, 93] on p "Kindlustushüvitised" at bounding box center [714, 98] width 111 height 17
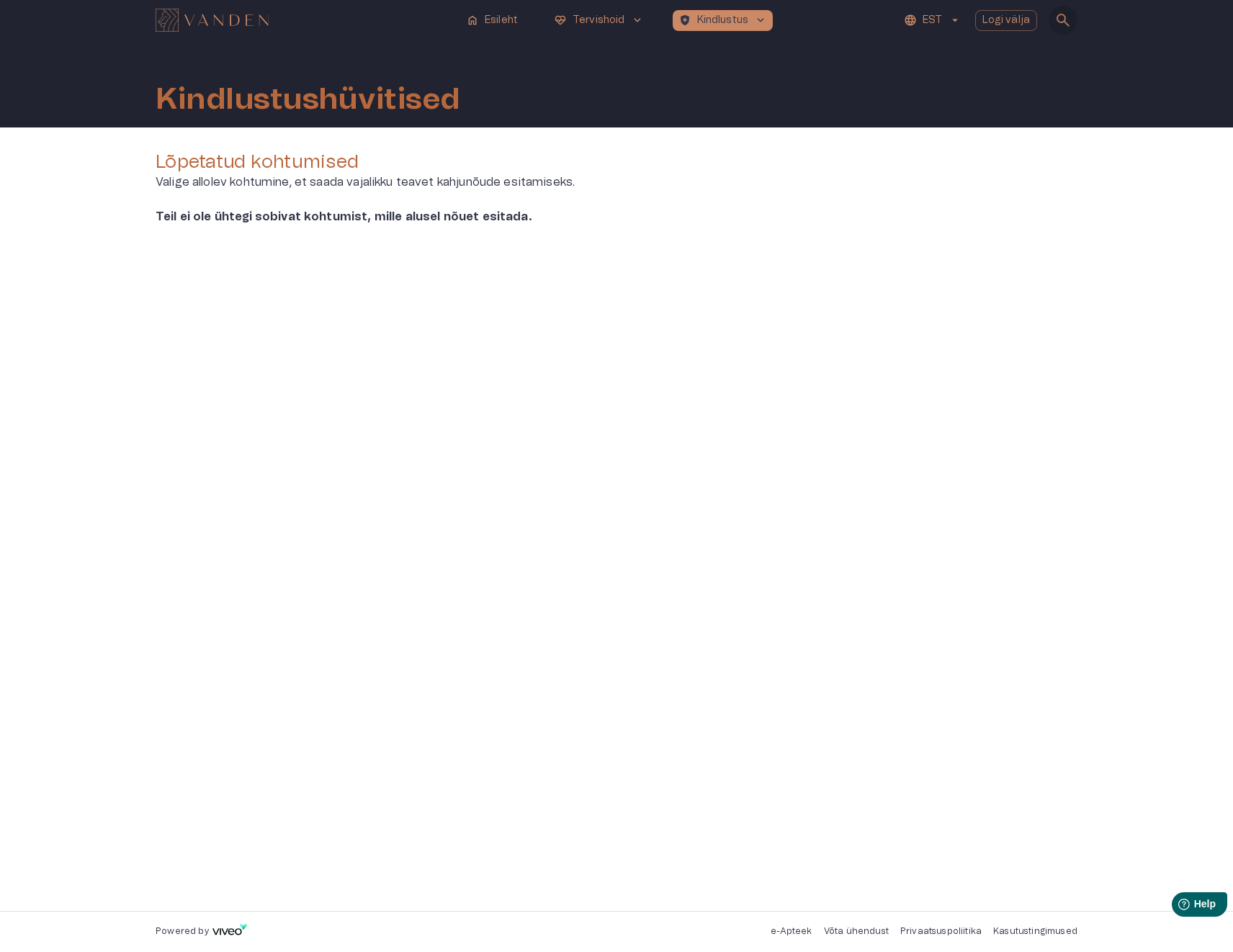
click at [1060, 16] on span "search" at bounding box center [1063, 19] width 17 height 17
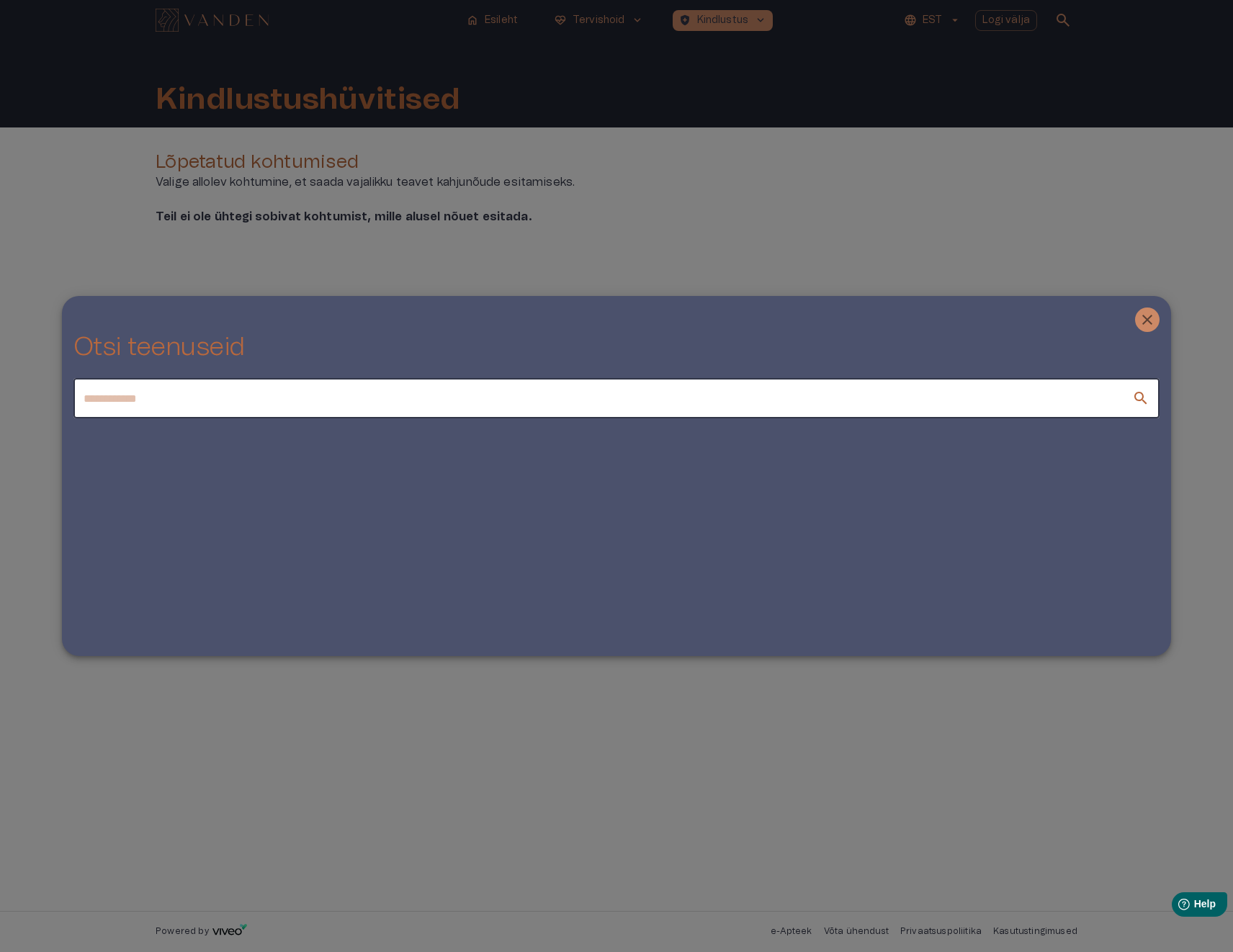
click at [776, 201] on div at bounding box center [616, 476] width 1233 height 952
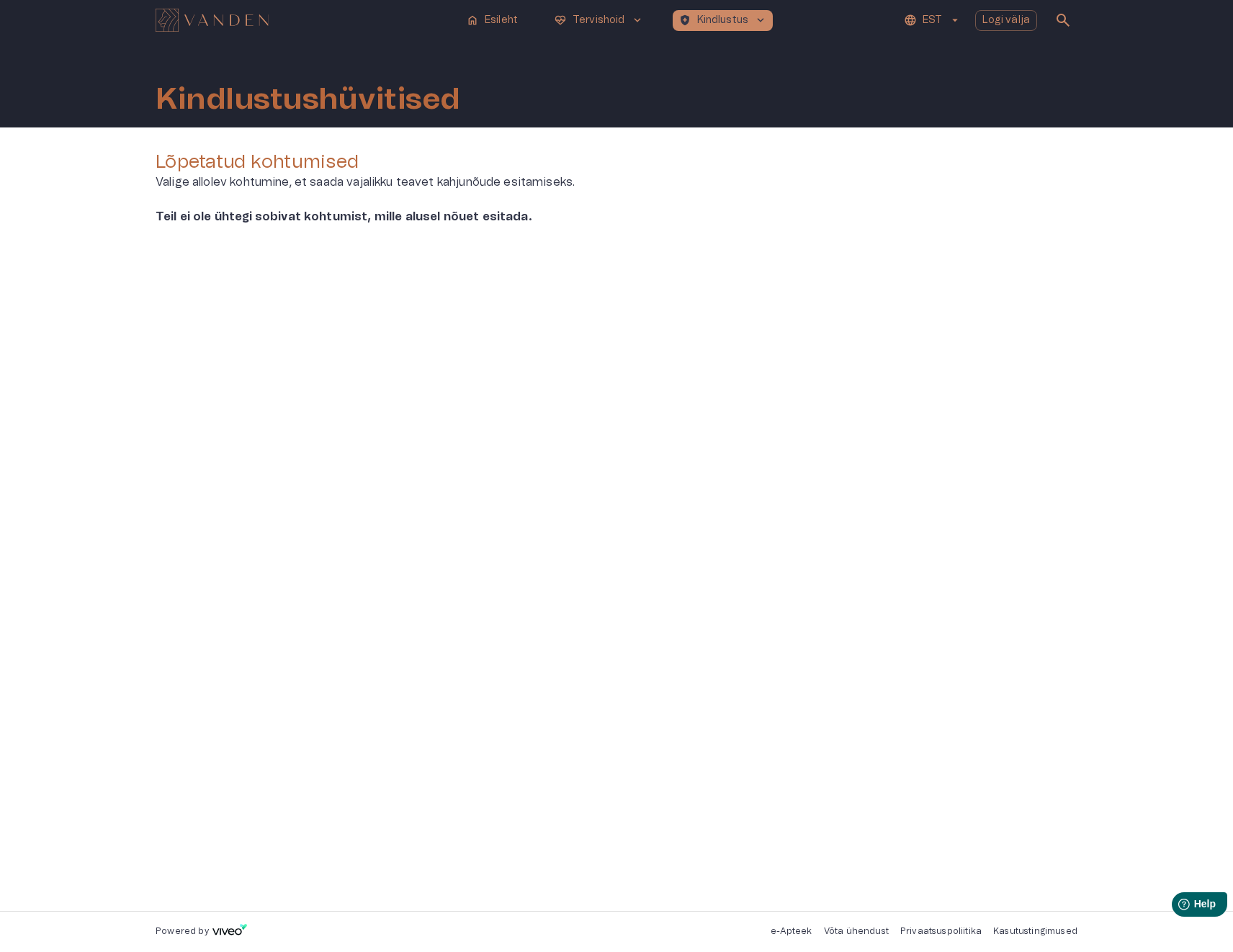
click at [232, 17] on img "Navigate to homepage" at bounding box center [211, 20] width 113 height 23
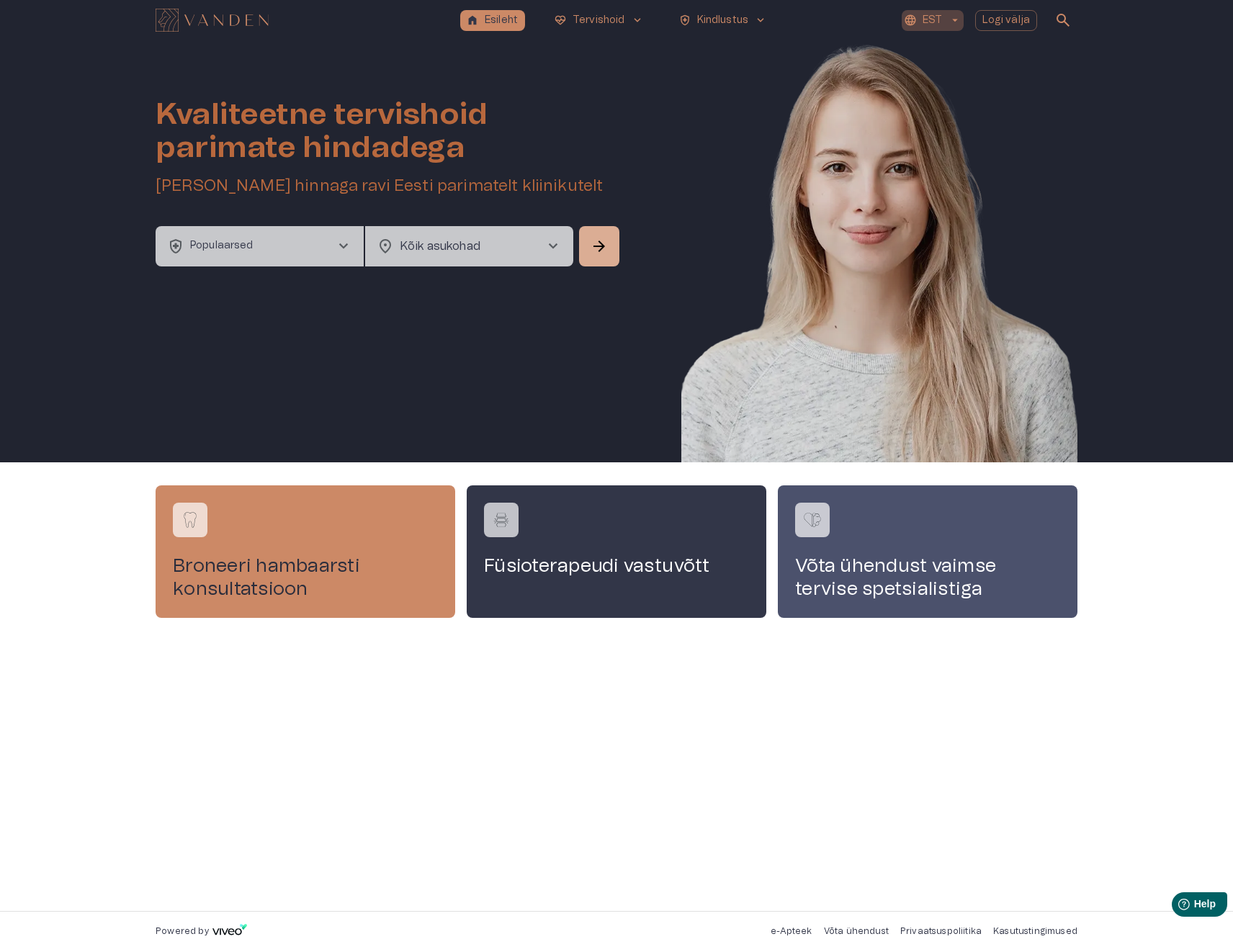
click at [940, 18] on p "EST" at bounding box center [932, 20] width 19 height 15
click at [935, 52] on li "Eesti" at bounding box center [940, 55] width 72 height 26
click at [499, 15] on p "Esileht" at bounding box center [501, 20] width 33 height 15
click at [1061, 16] on span "search" at bounding box center [1063, 19] width 17 height 17
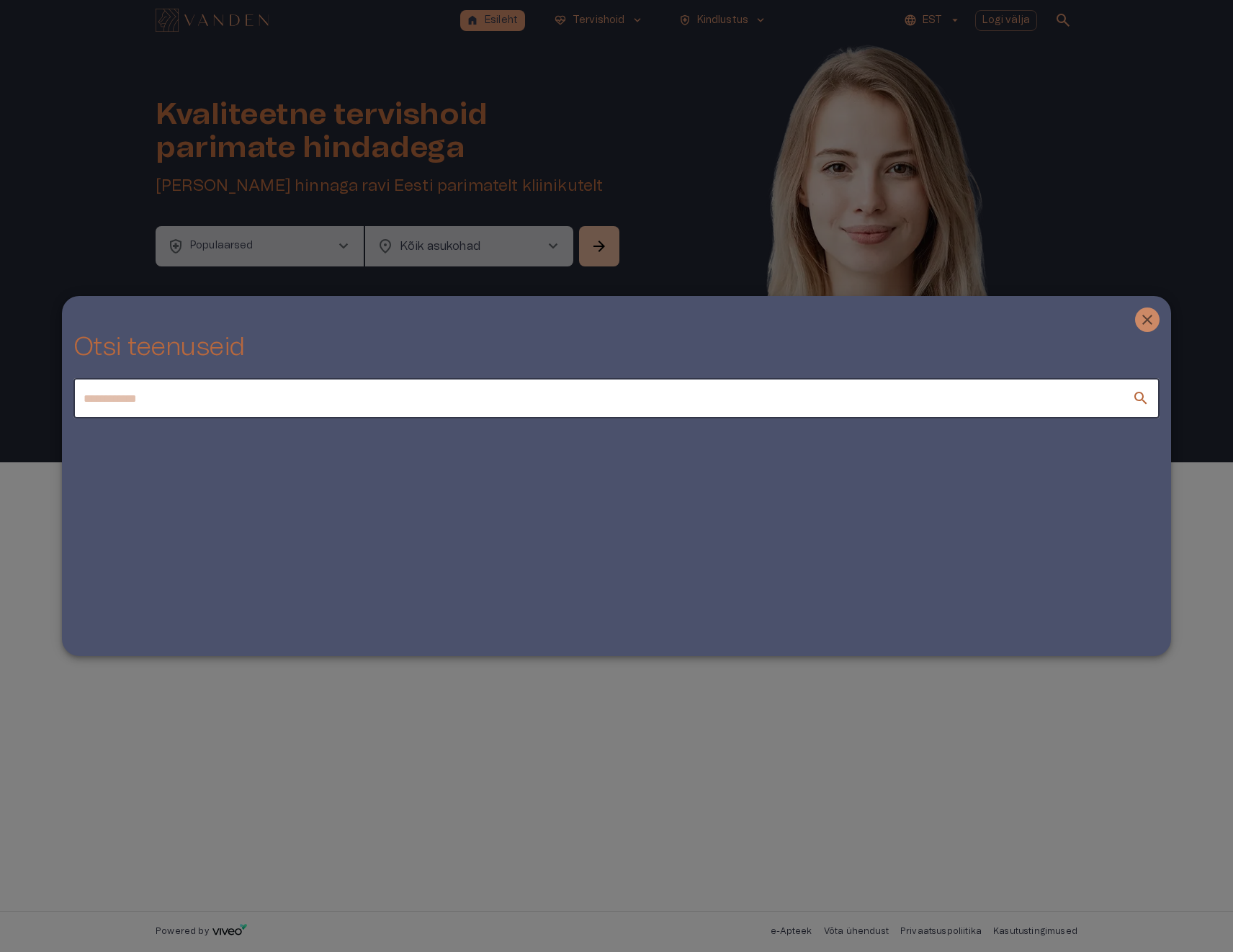
click at [1061, 16] on div at bounding box center [616, 476] width 1233 height 952
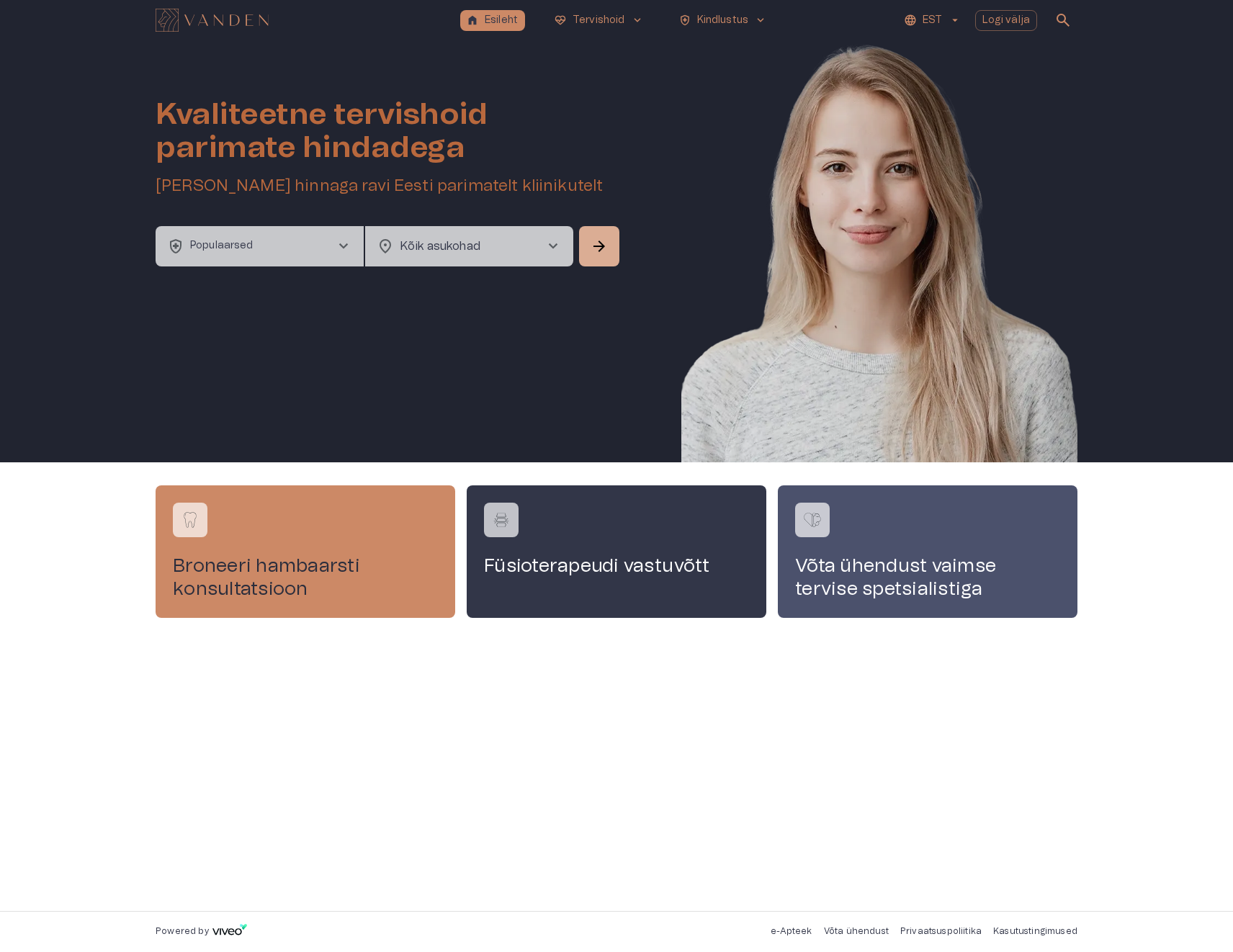
click at [929, 17] on p "EST" at bounding box center [932, 20] width 19 height 15
click at [949, 928] on div at bounding box center [616, 476] width 1233 height 952
click at [948, 931] on link "Privaatsuspoliitika" at bounding box center [940, 931] width 81 height 9
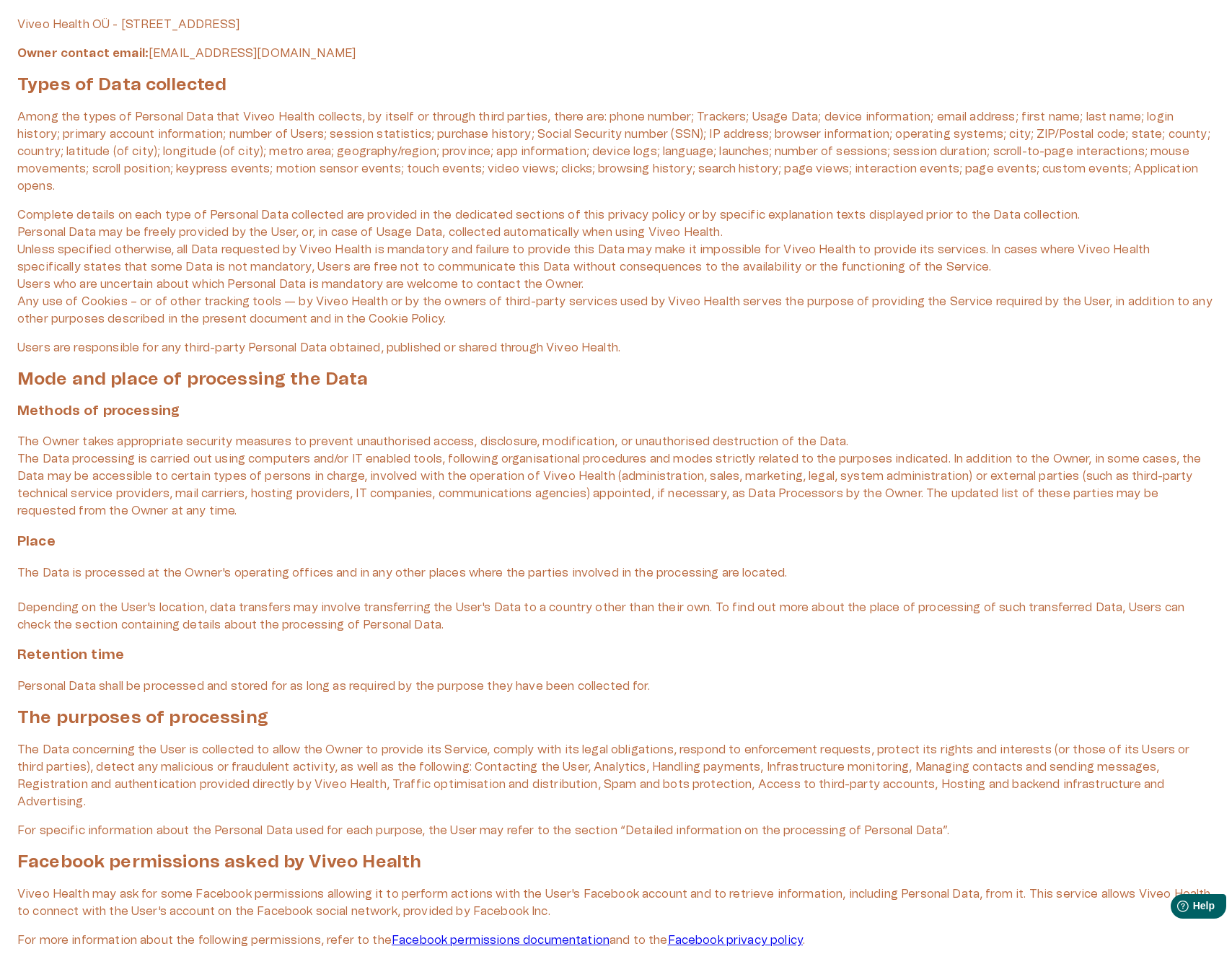
scroll to position [72, 0]
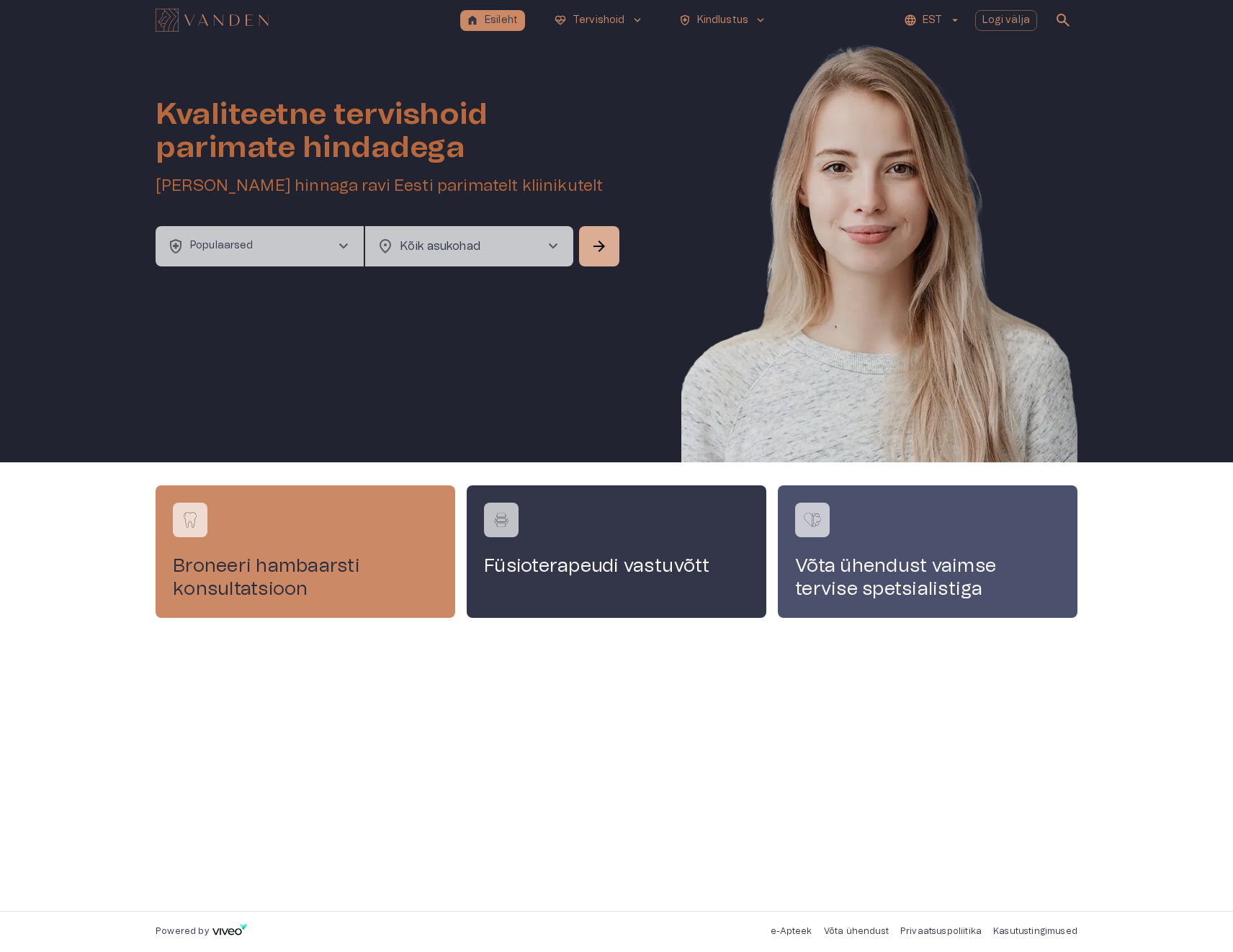
click at [859, 930] on p "Võta ühendust" at bounding box center [856, 931] width 65 height 12
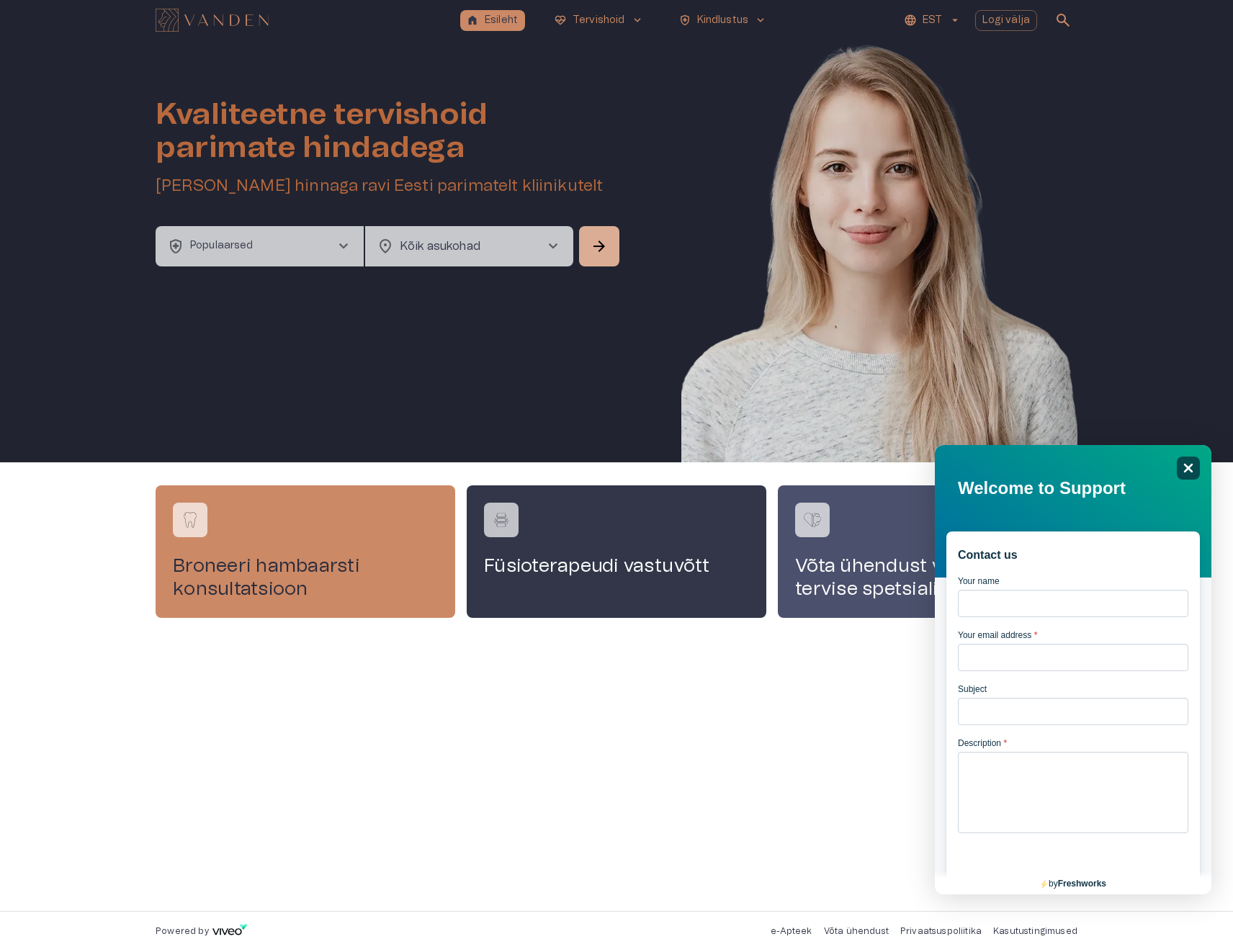
click at [1189, 466] on icon "Close" at bounding box center [1187, 468] width 10 height 10
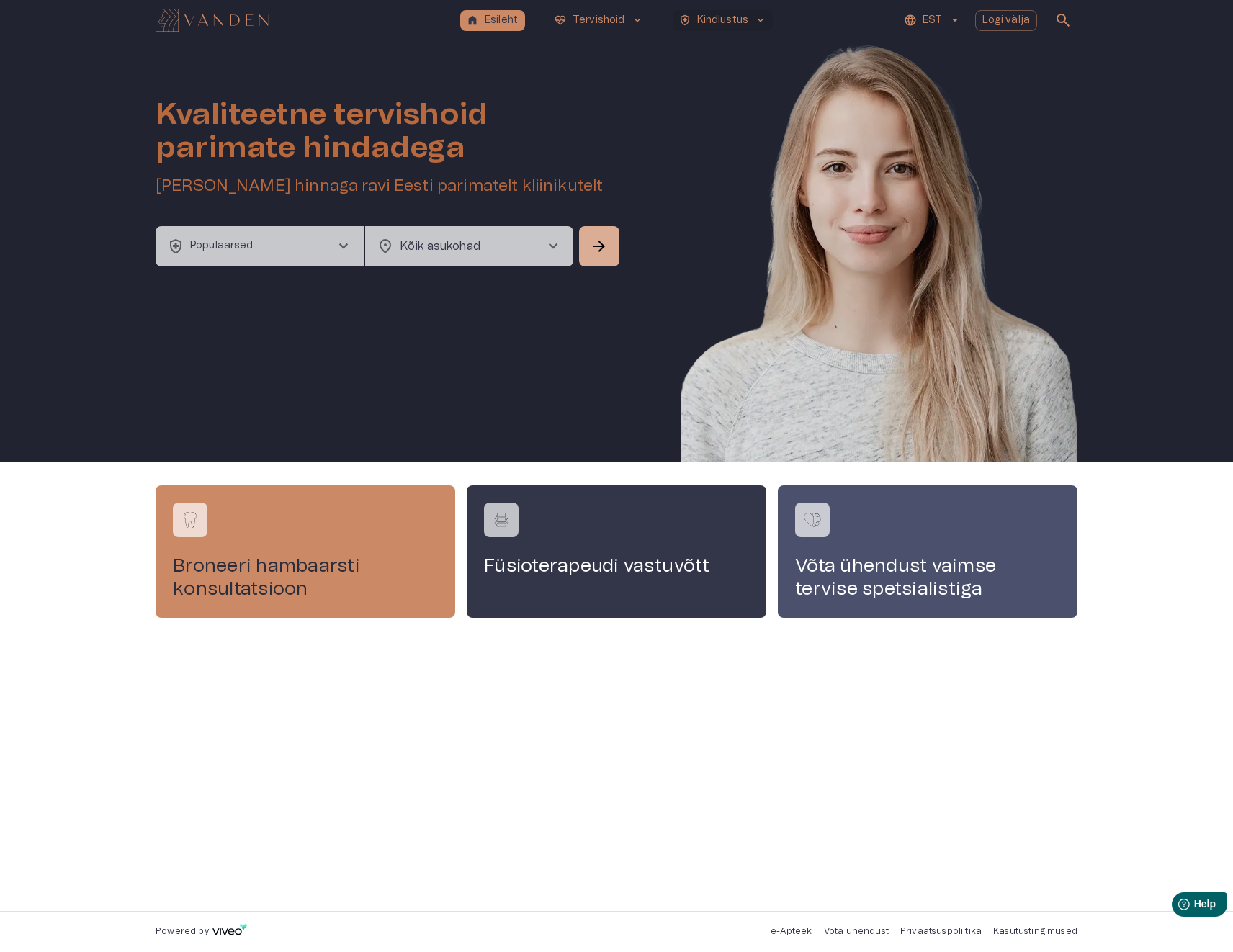
click at [728, 22] on p "Kindlustus" at bounding box center [722, 20] width 51 height 15
click at [728, 16] on p "Kindlustus" at bounding box center [722, 20] width 51 height 15
click at [1008, 19] on p "Logi välja" at bounding box center [1006, 20] width 49 height 15
